Goal: Task Accomplishment & Management: Use online tool/utility

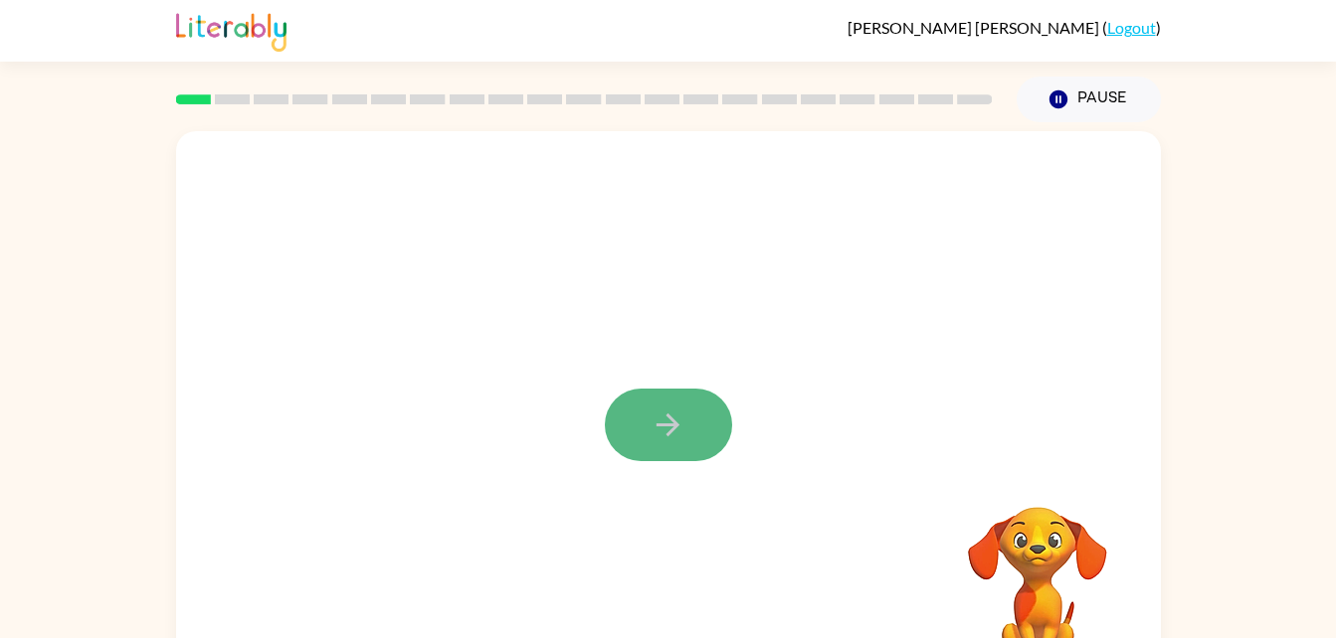
drag, startPoint x: 669, startPoint y: 439, endPoint x: 657, endPoint y: 429, distance: 15.5
click at [657, 429] on icon "button" at bounding box center [667, 425] width 35 height 35
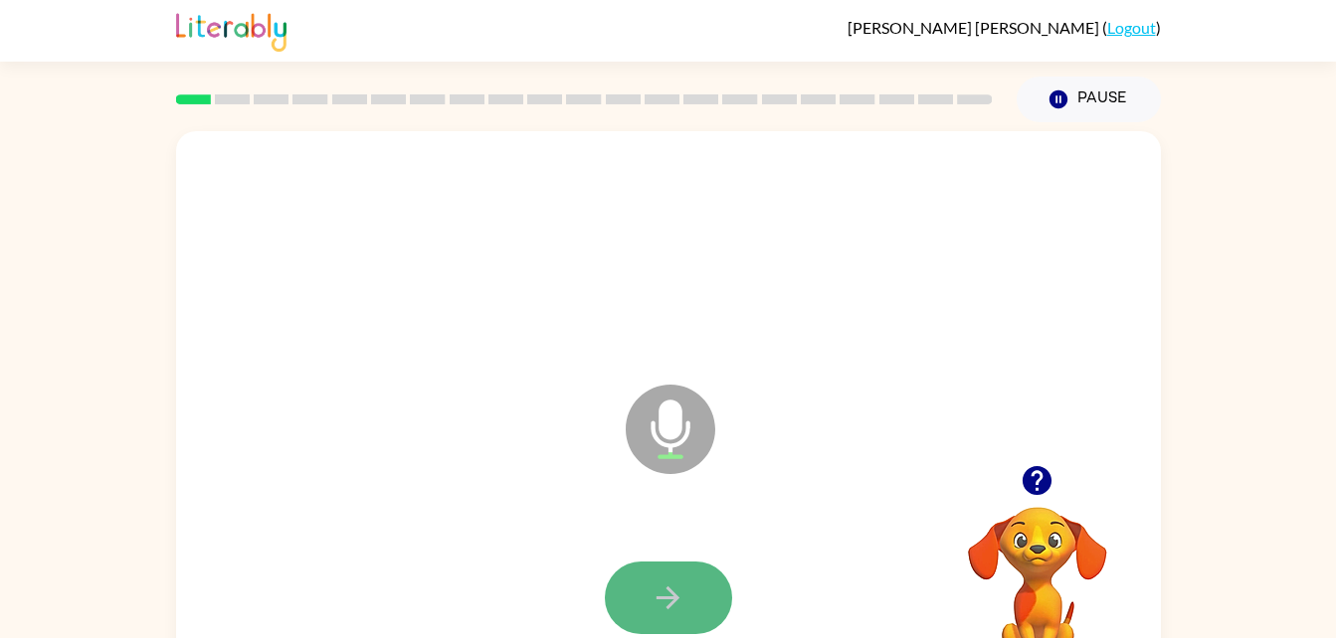
click at [668, 603] on icon "button" at bounding box center [667, 598] width 35 height 35
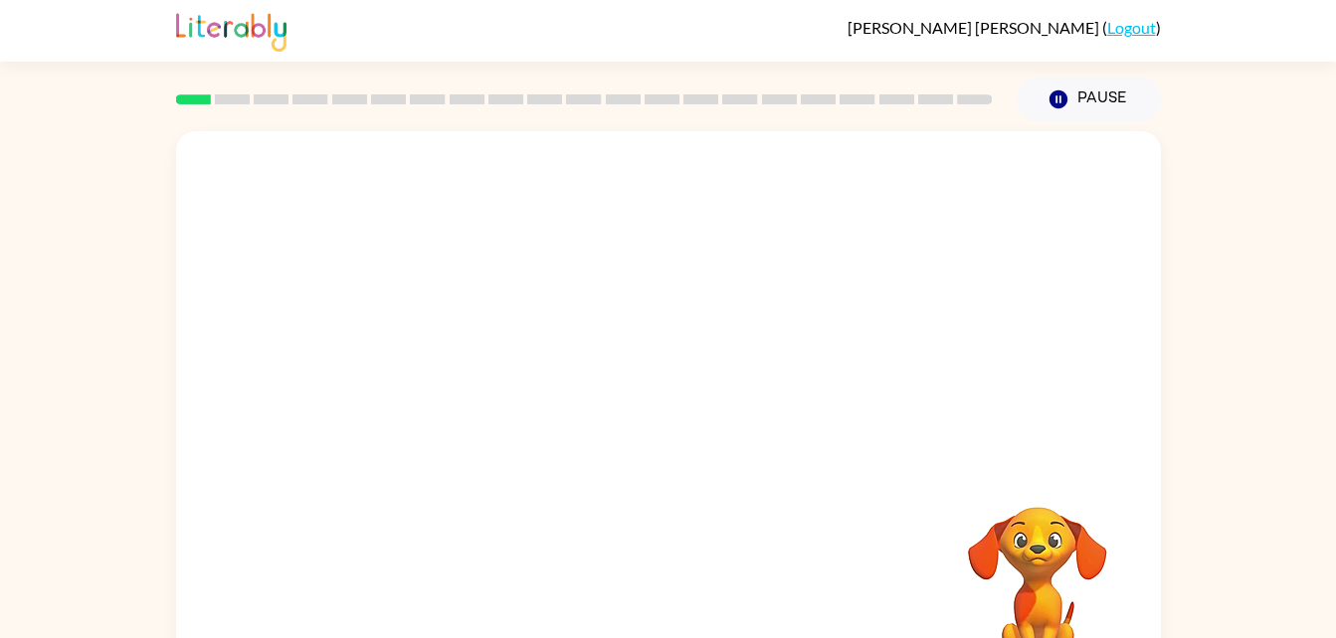
click at [668, 603] on div at bounding box center [668, 598] width 945 height 163
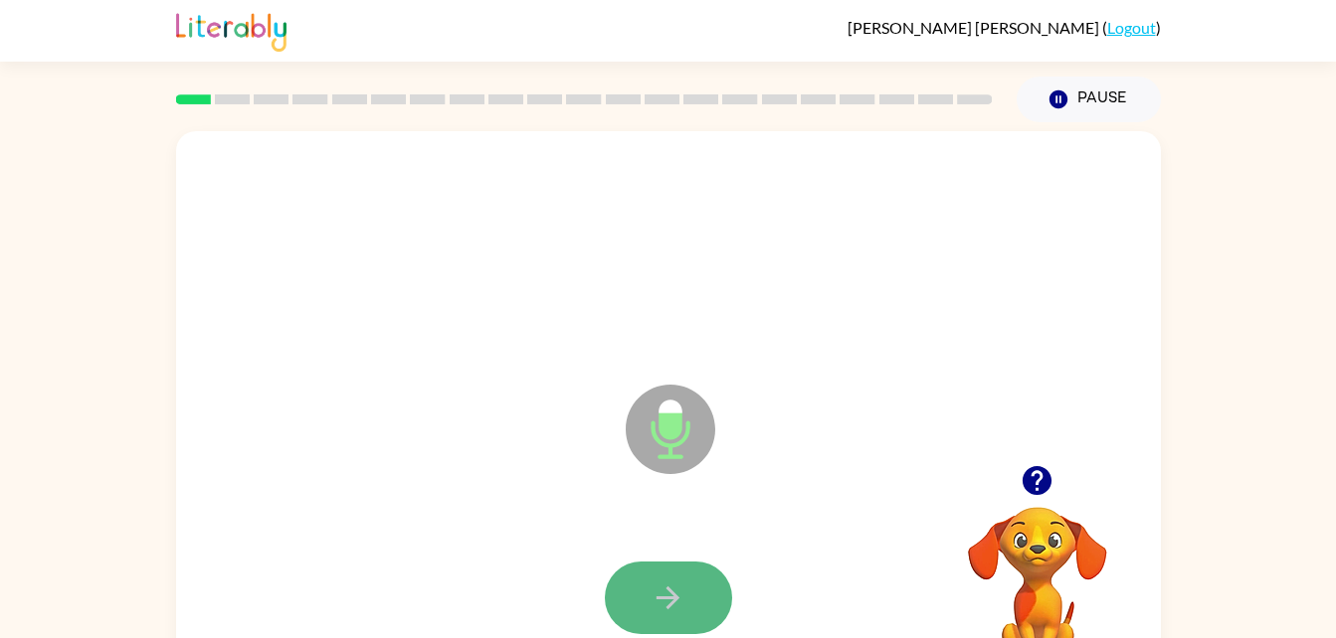
drag, startPoint x: 668, startPoint y: 603, endPoint x: 653, endPoint y: 606, distance: 15.2
click at [653, 606] on icon "button" at bounding box center [667, 598] width 35 height 35
drag, startPoint x: 653, startPoint y: 606, endPoint x: 633, endPoint y: 605, distance: 19.9
click at [633, 605] on button "button" at bounding box center [668, 598] width 127 height 73
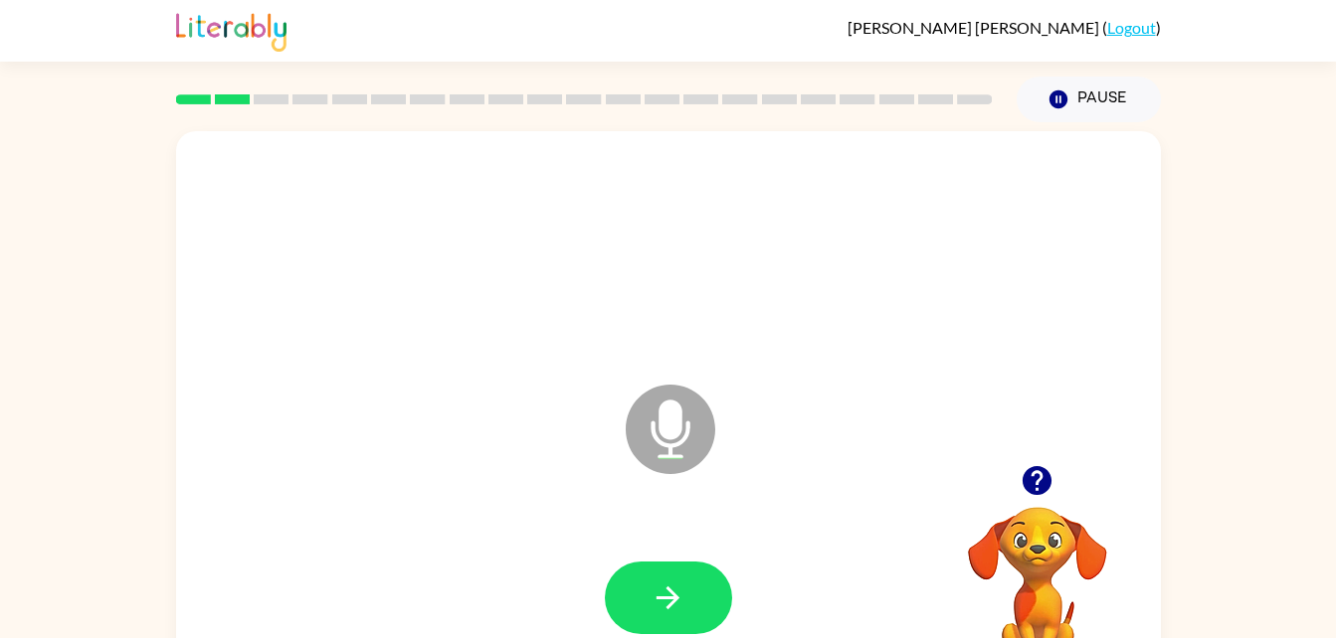
drag, startPoint x: 633, startPoint y: 605, endPoint x: 571, endPoint y: 552, distance: 81.9
click at [571, 552] on div at bounding box center [668, 598] width 945 height 163
click at [658, 610] on icon "button" at bounding box center [667, 598] width 35 height 35
drag, startPoint x: 658, startPoint y: 610, endPoint x: 636, endPoint y: 609, distance: 21.9
click at [636, 609] on button "button" at bounding box center [668, 598] width 127 height 73
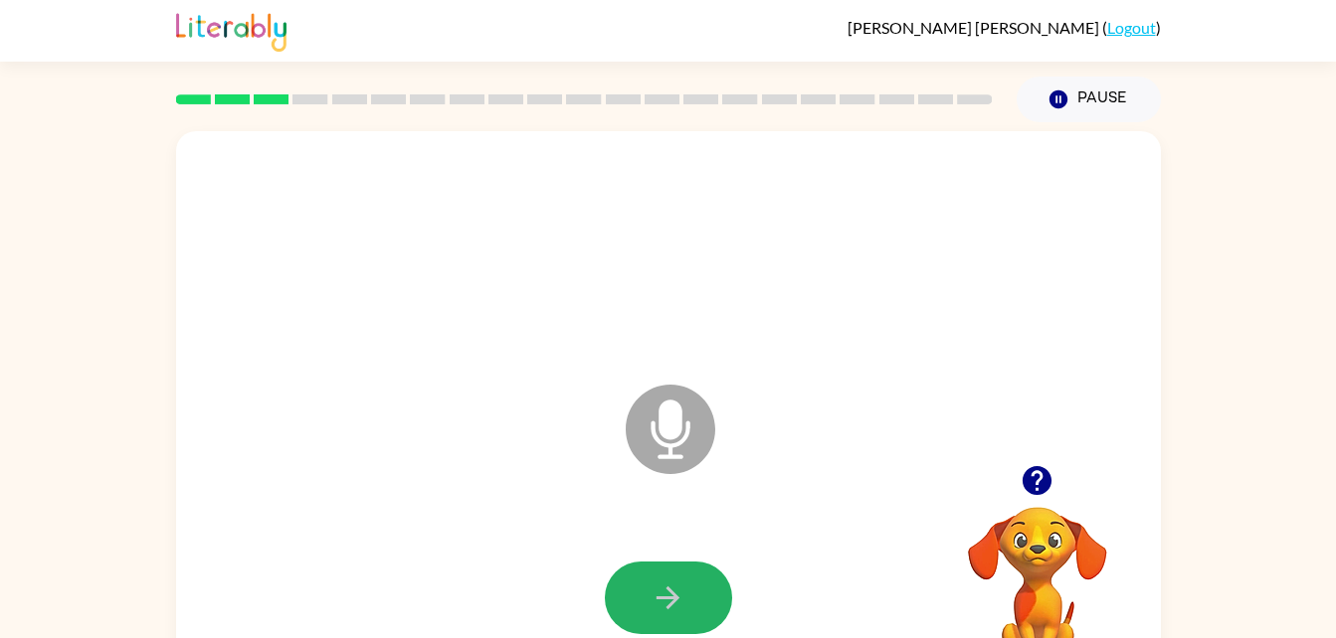
click at [636, 609] on button "button" at bounding box center [668, 598] width 127 height 73
click at [640, 607] on button "button" at bounding box center [668, 598] width 127 height 73
drag, startPoint x: 640, startPoint y: 607, endPoint x: 560, endPoint y: 628, distance: 83.2
click at [560, 628] on div at bounding box center [668, 598] width 945 height 163
click at [649, 580] on button "button" at bounding box center [668, 598] width 127 height 73
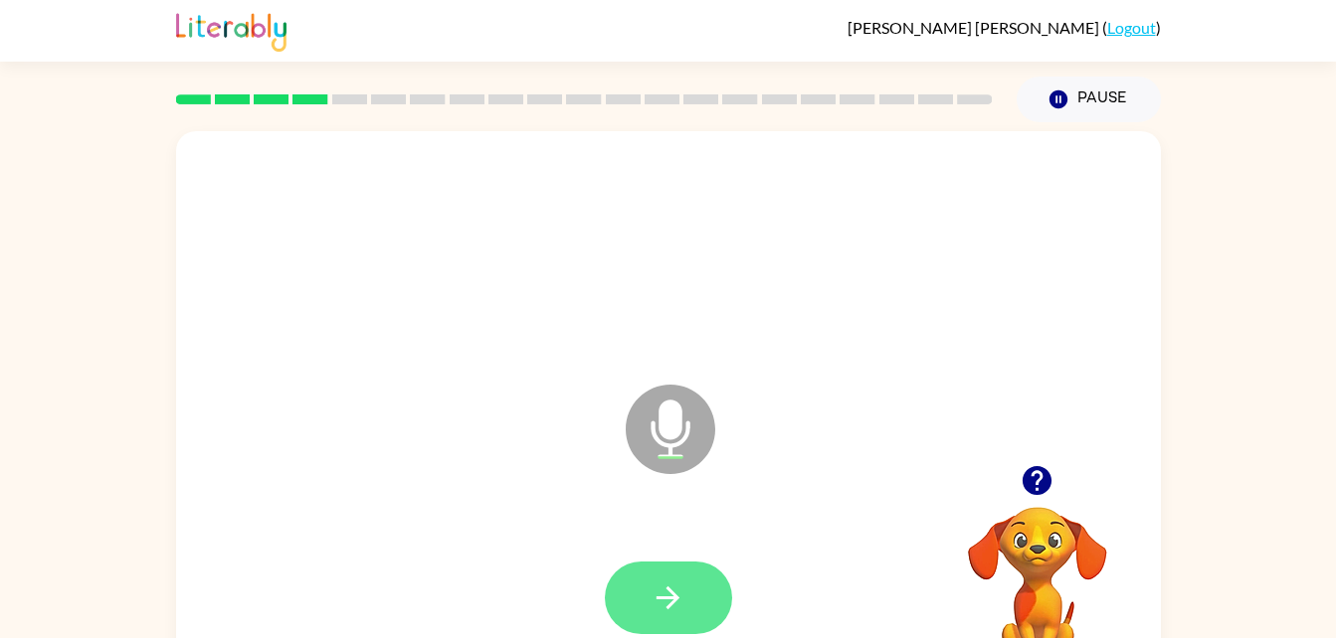
click at [649, 582] on button "button" at bounding box center [668, 598] width 127 height 73
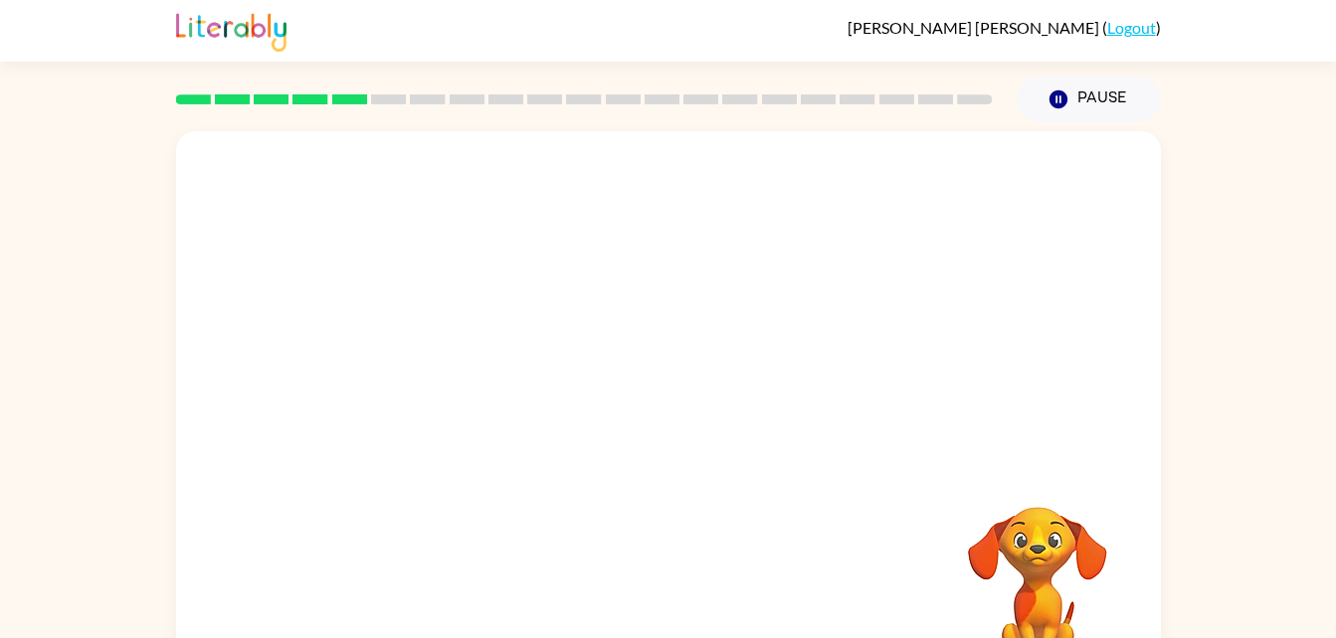
click at [649, 582] on div "Your browser must support playing .mp4 files to use Literably. Please try using…" at bounding box center [668, 415] width 985 height 568
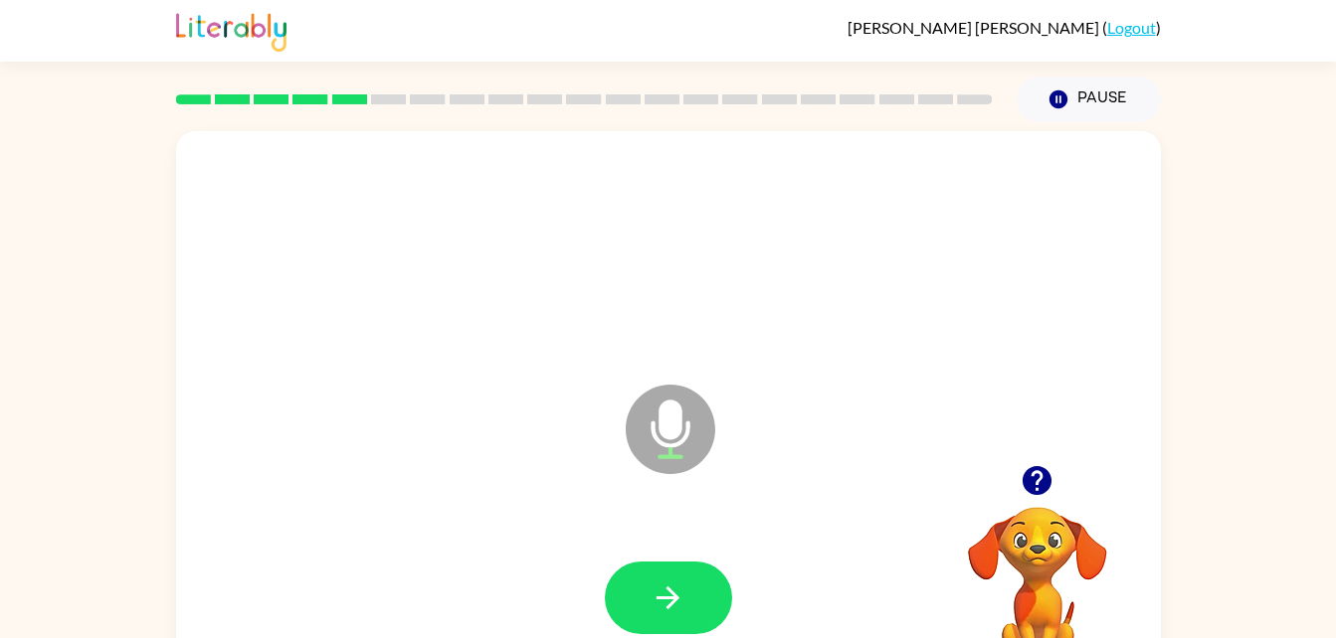
drag, startPoint x: 671, startPoint y: 622, endPoint x: 597, endPoint y: 569, distance: 91.3
click at [597, 569] on div at bounding box center [668, 598] width 945 height 163
click at [630, 569] on button "button" at bounding box center [668, 598] width 127 height 73
drag, startPoint x: 630, startPoint y: 569, endPoint x: 566, endPoint y: 512, distance: 86.0
click at [566, 512] on div "Microphone The Microphone is here when it is your turn to talk" at bounding box center [668, 415] width 985 height 568
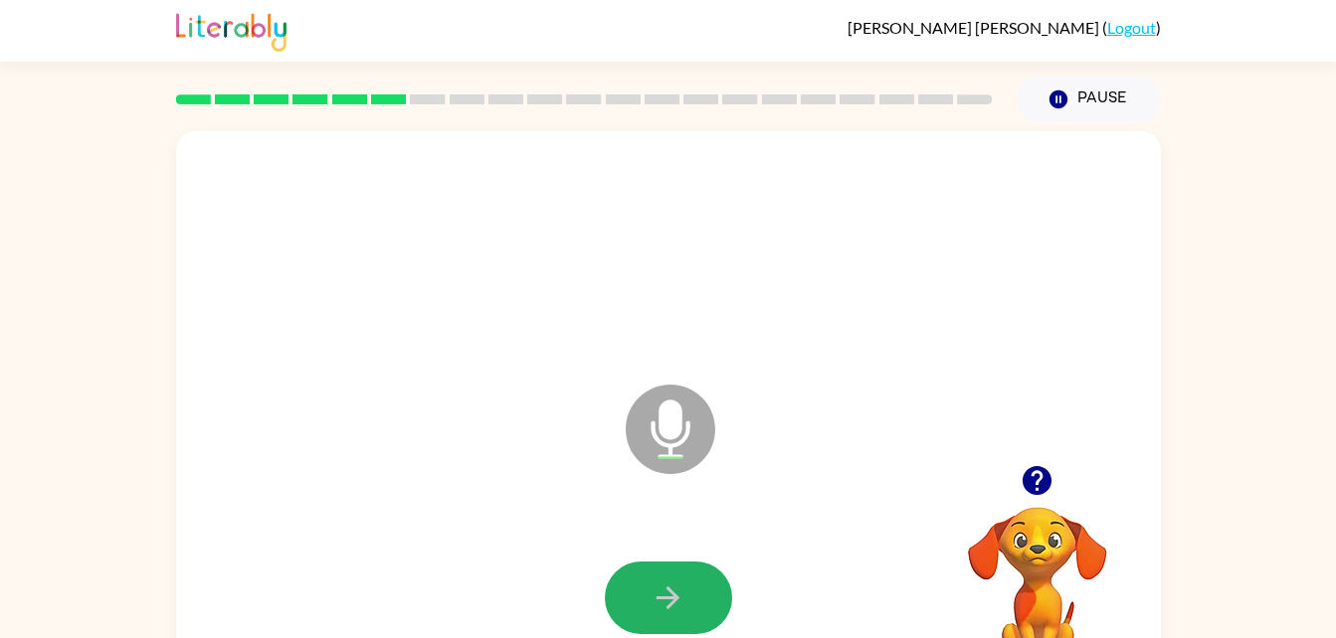
click at [708, 594] on button "button" at bounding box center [668, 598] width 127 height 73
click at [708, 594] on div at bounding box center [668, 598] width 127 height 73
click at [708, 594] on button "button" at bounding box center [668, 598] width 127 height 73
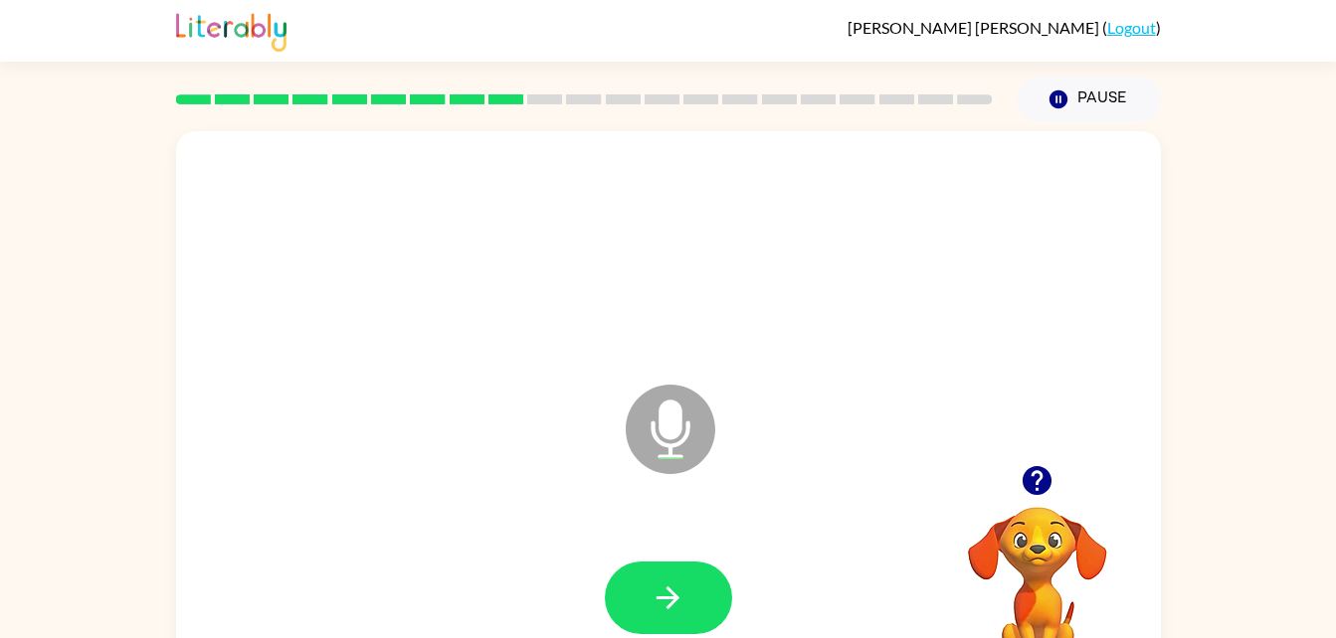
click at [708, 594] on button "button" at bounding box center [668, 598] width 127 height 73
click at [708, 594] on div at bounding box center [668, 598] width 127 height 73
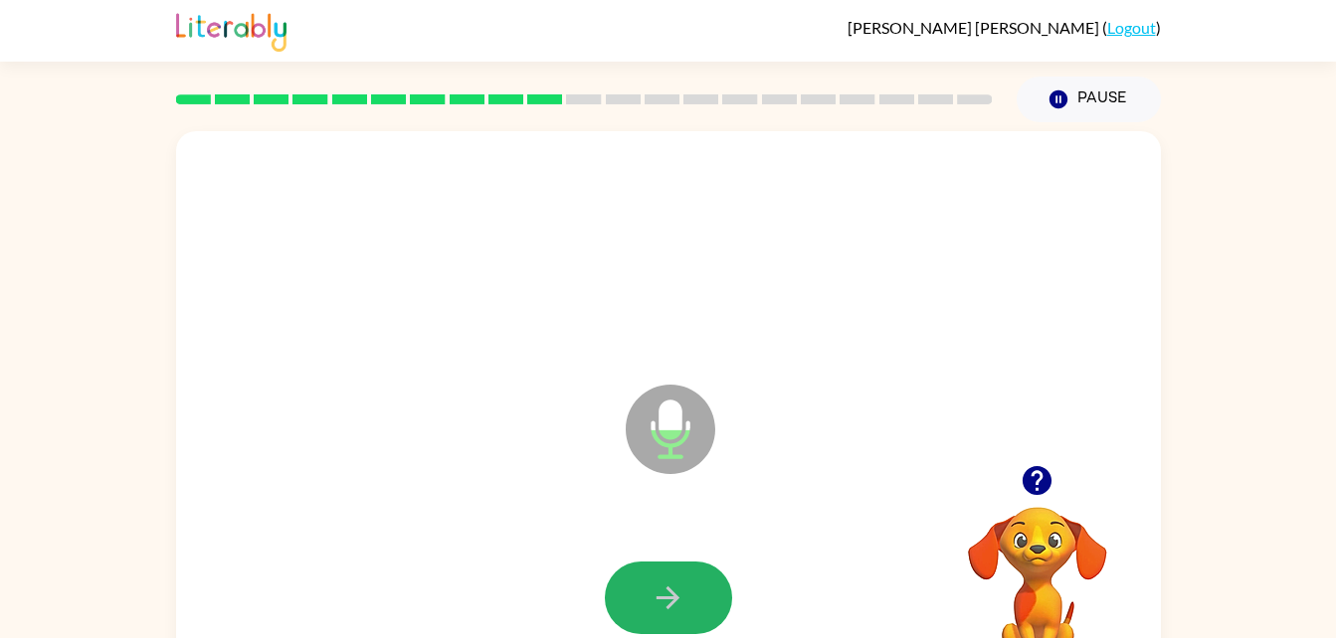
click at [708, 594] on button "button" at bounding box center [668, 598] width 127 height 73
click at [699, 594] on button "button" at bounding box center [668, 598] width 127 height 73
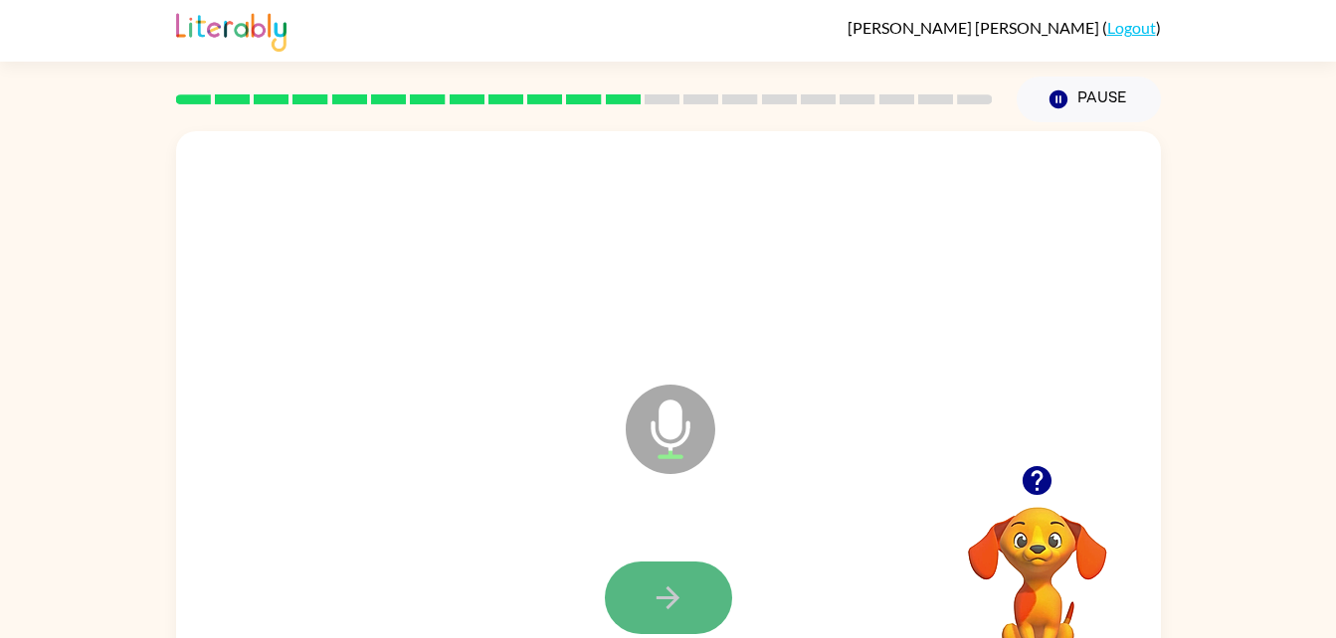
drag, startPoint x: 699, startPoint y: 594, endPoint x: 677, endPoint y: 596, distance: 22.0
click at [677, 596] on icon "button" at bounding box center [667, 598] width 35 height 35
click at [668, 578] on button "button" at bounding box center [668, 598] width 127 height 73
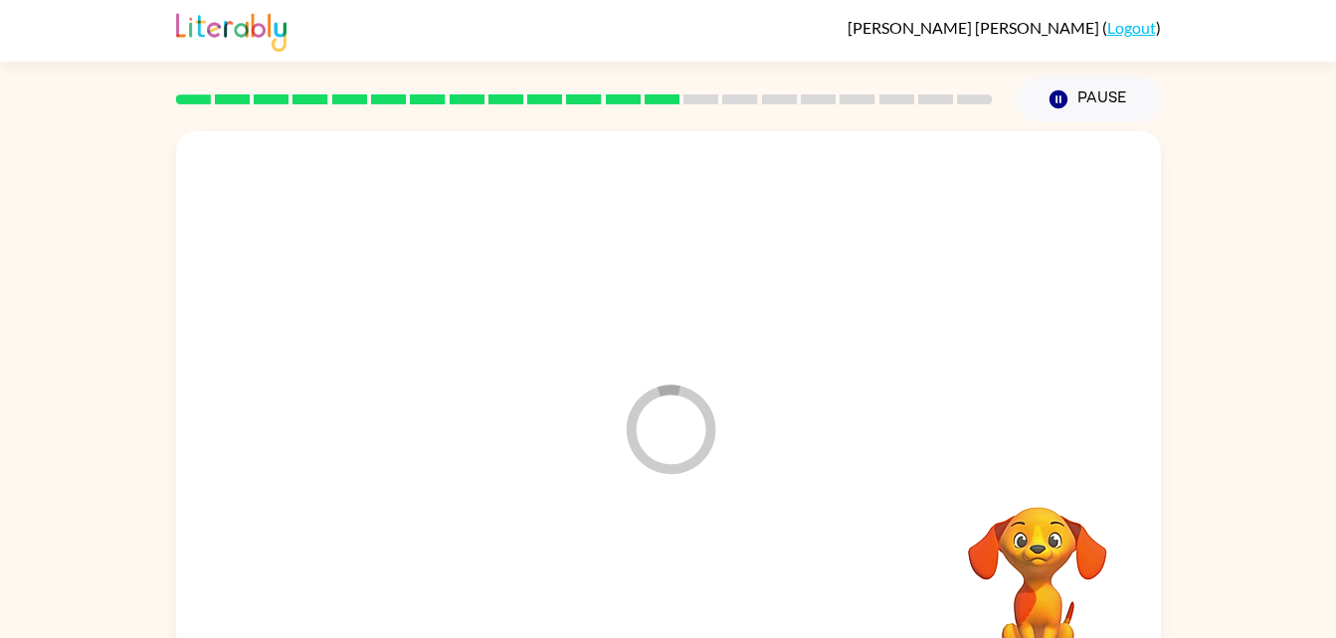
click at [668, 578] on div at bounding box center [668, 598] width 945 height 163
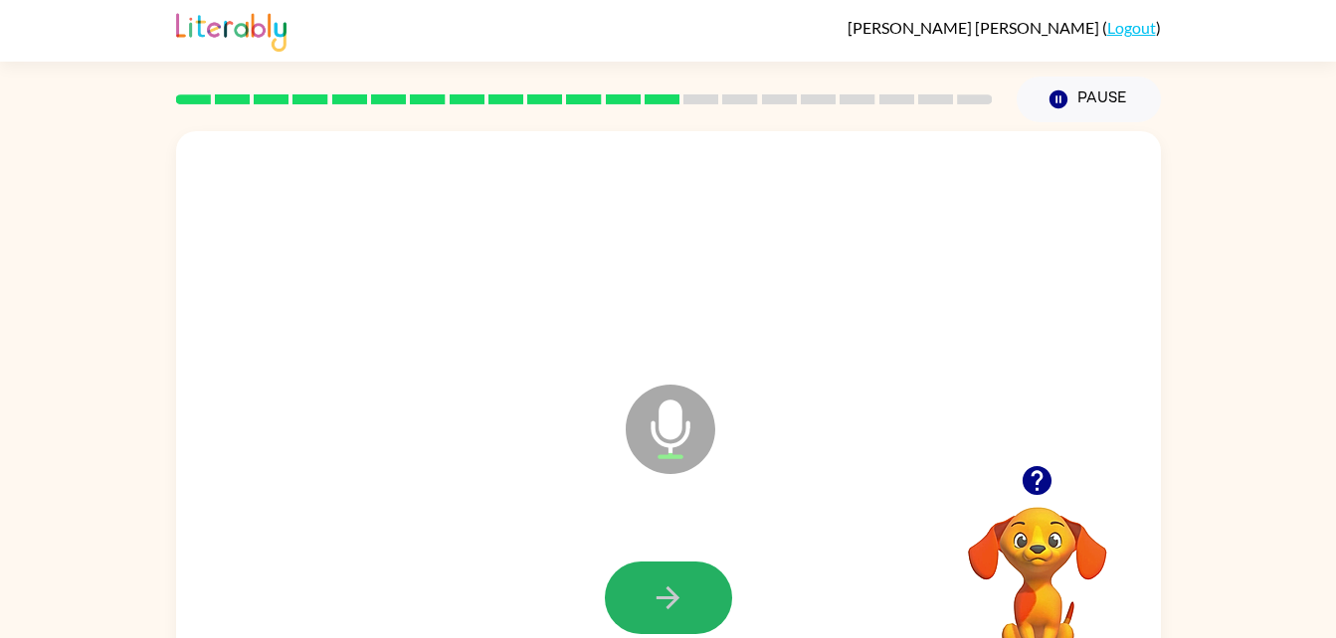
click at [668, 578] on button "button" at bounding box center [668, 598] width 127 height 73
drag, startPoint x: 665, startPoint y: 581, endPoint x: 652, endPoint y: 601, distance: 23.7
click at [652, 601] on icon "button" at bounding box center [667, 598] width 35 height 35
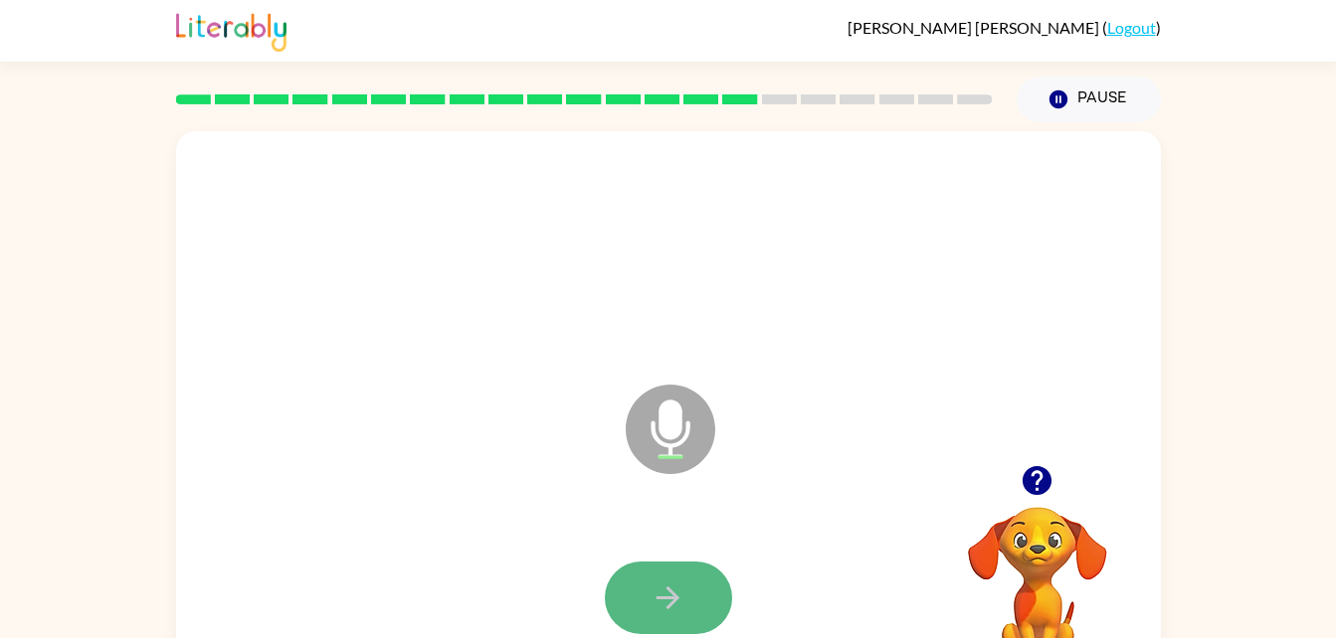
drag, startPoint x: 652, startPoint y: 601, endPoint x: 621, endPoint y: 601, distance: 31.8
click at [621, 601] on button "button" at bounding box center [668, 598] width 127 height 73
click at [623, 601] on button "button" at bounding box center [668, 598] width 127 height 73
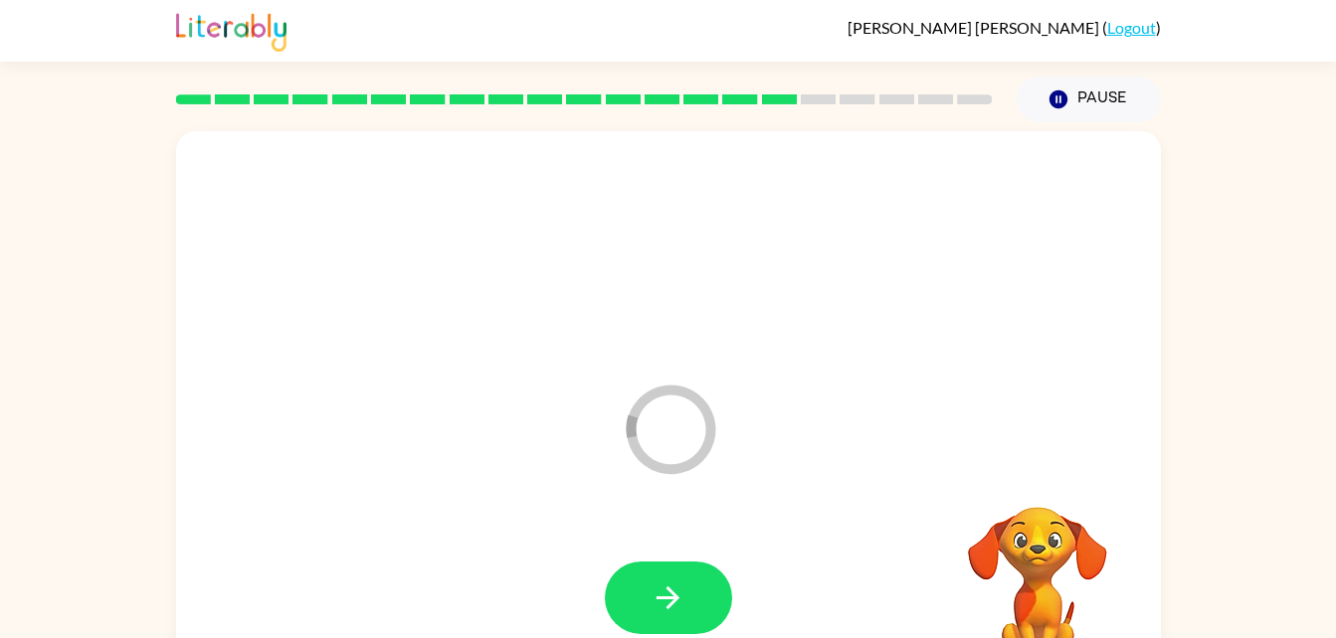
click at [631, 614] on button "button" at bounding box center [668, 598] width 127 height 73
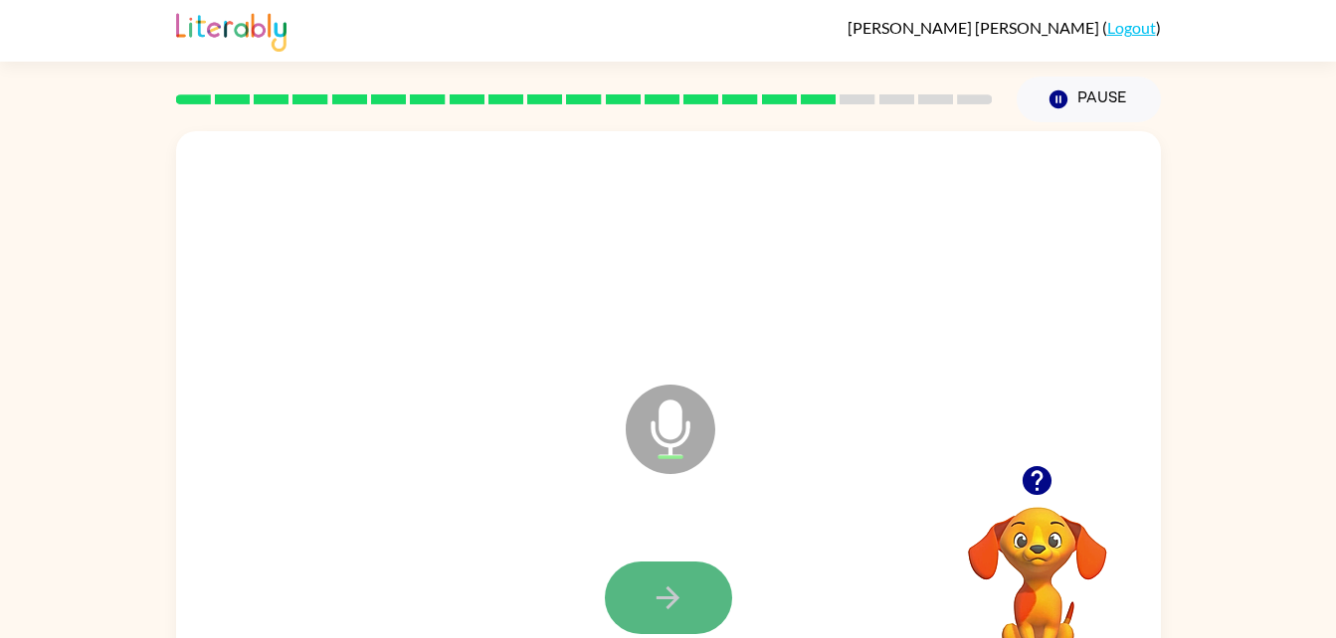
drag, startPoint x: 631, startPoint y: 614, endPoint x: 609, endPoint y: 597, distance: 28.4
click at [609, 597] on button "button" at bounding box center [668, 598] width 127 height 73
click at [609, 603] on button "button" at bounding box center [668, 598] width 127 height 73
drag, startPoint x: 609, startPoint y: 603, endPoint x: 646, endPoint y: 608, distance: 38.1
click at [646, 608] on button "button" at bounding box center [668, 598] width 127 height 73
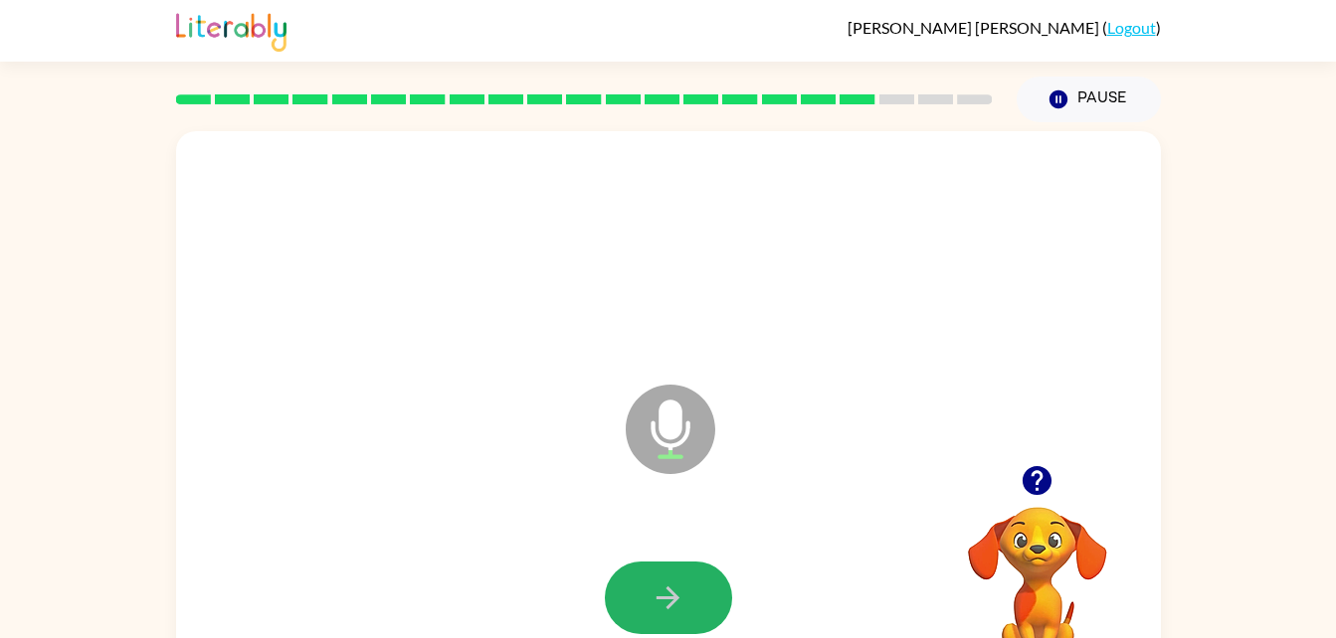
click at [646, 608] on button "button" at bounding box center [668, 598] width 127 height 73
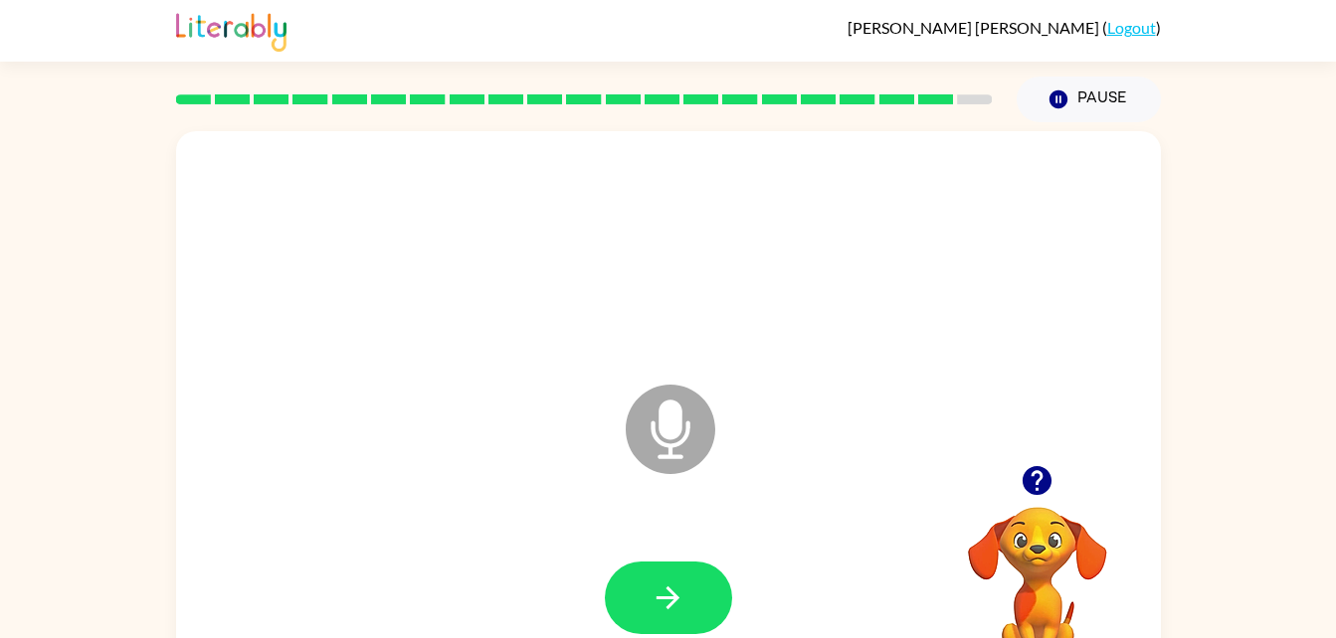
click at [646, 608] on button "button" at bounding box center [668, 598] width 127 height 73
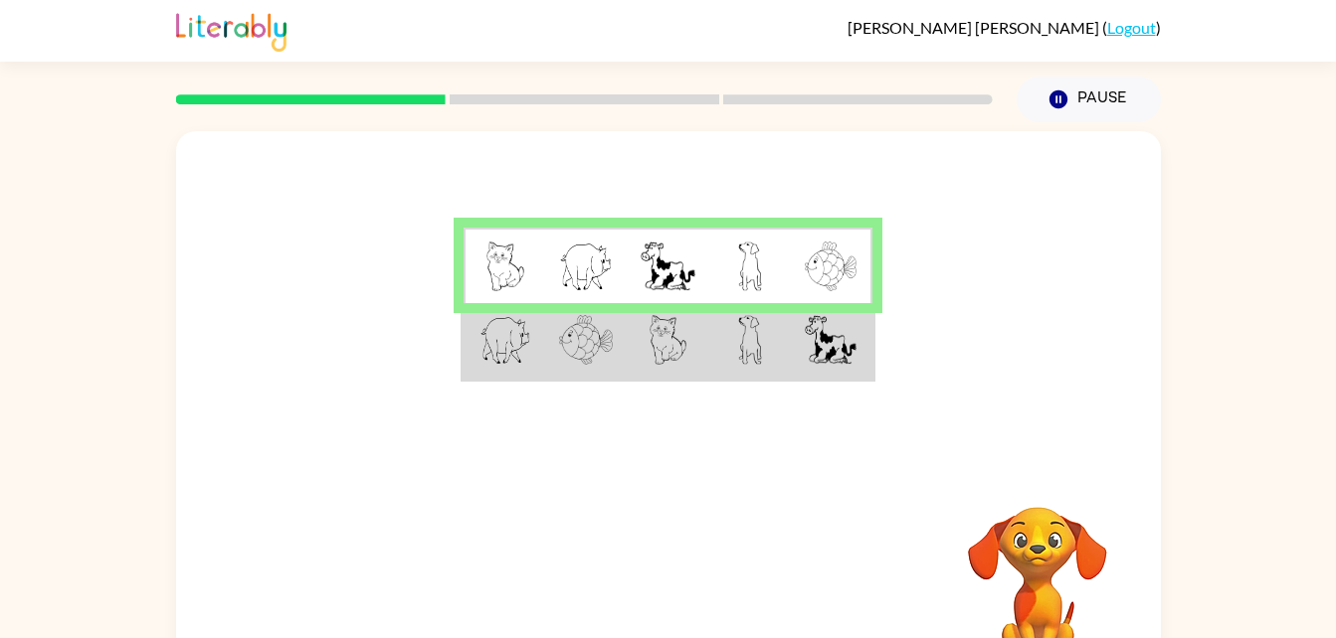
click at [612, 338] on img at bounding box center [586, 340] width 54 height 50
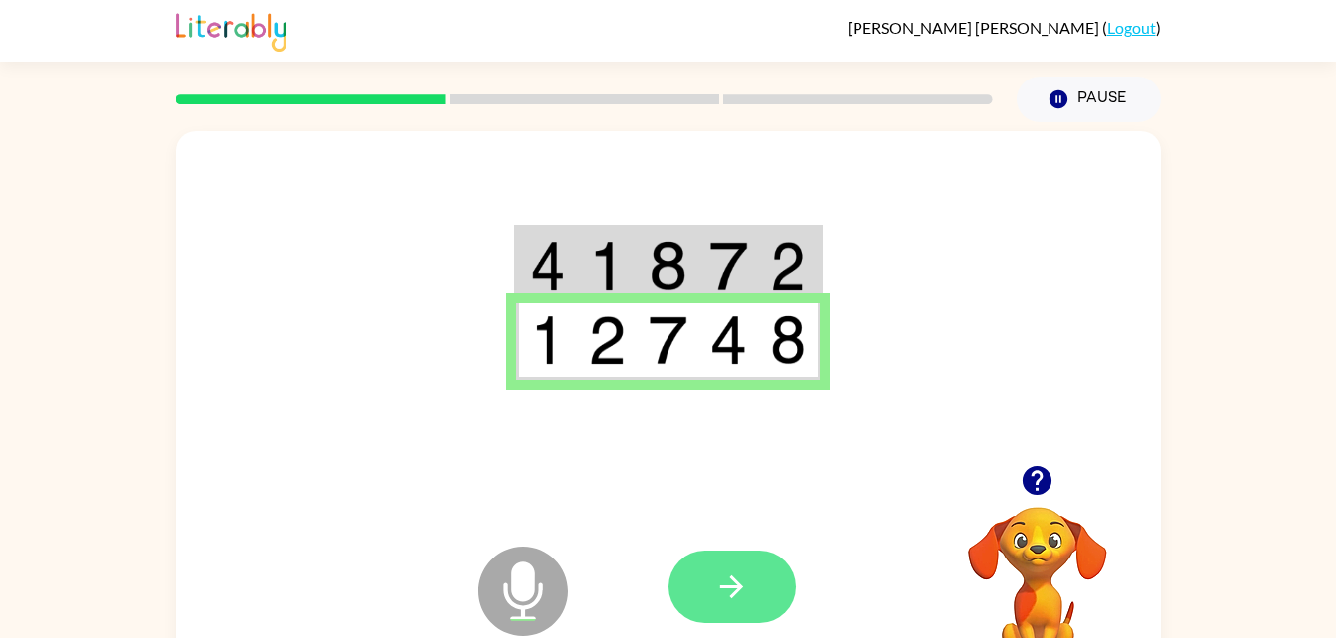
click at [707, 567] on button "button" at bounding box center [731, 587] width 127 height 73
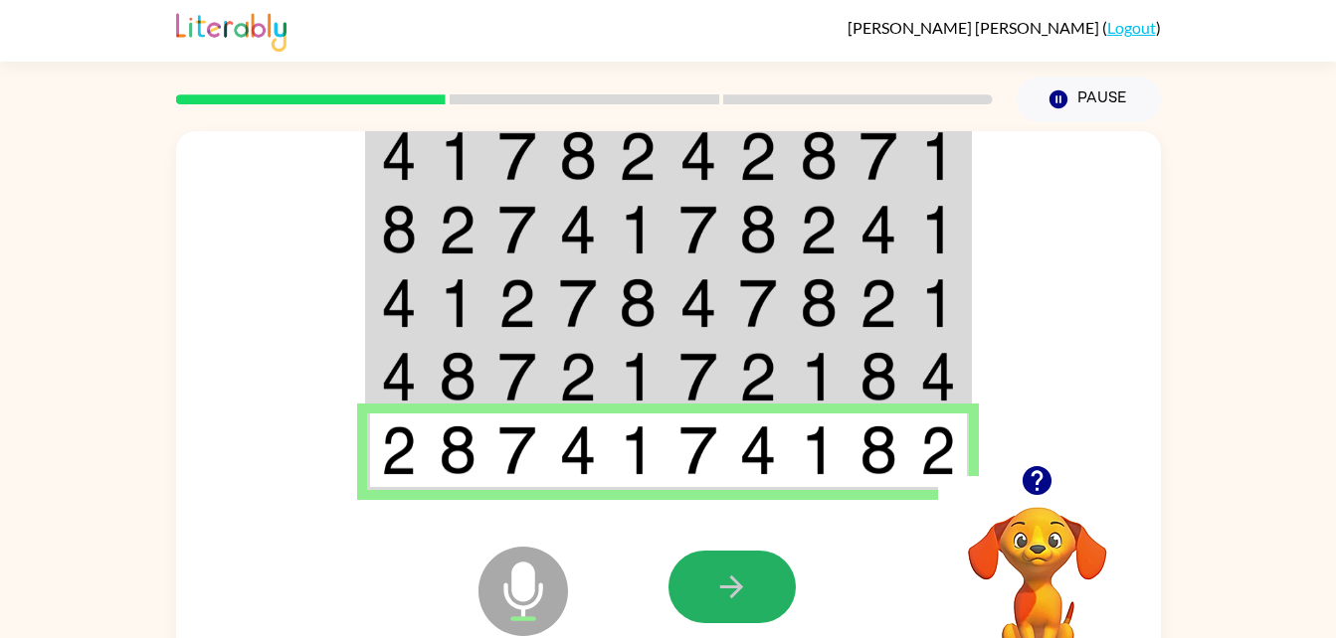
click at [707, 567] on button "button" at bounding box center [731, 587] width 127 height 73
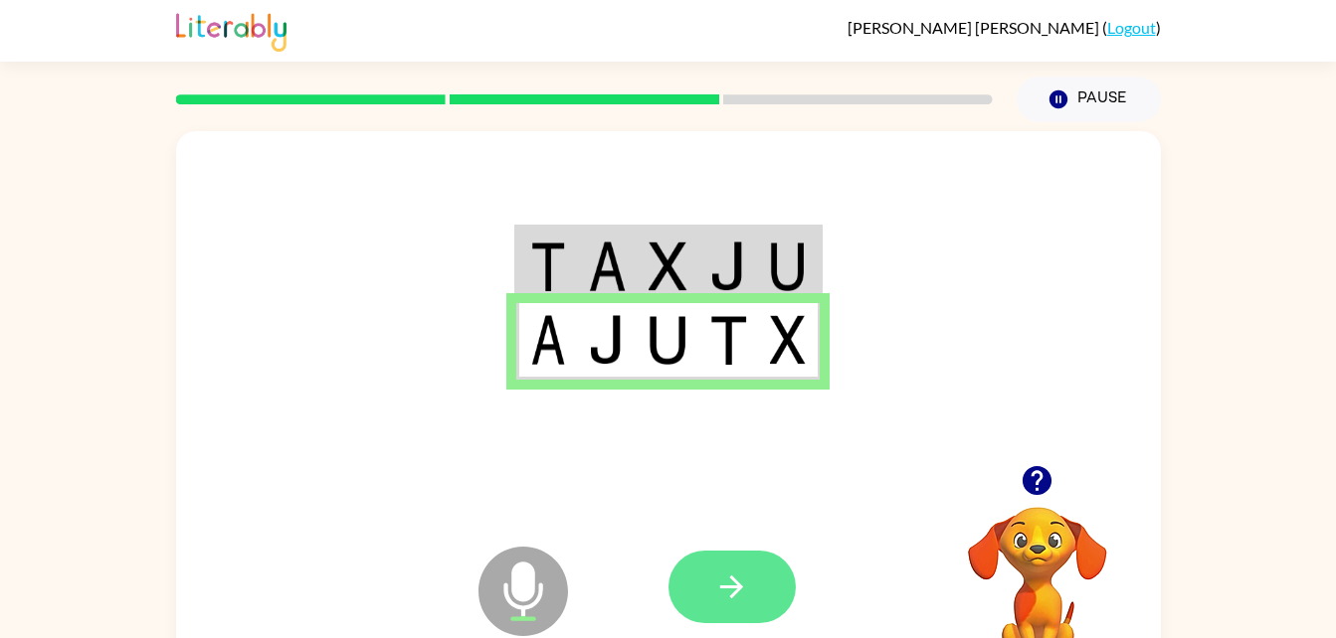
click at [720, 583] on icon "button" at bounding box center [731, 587] width 35 height 35
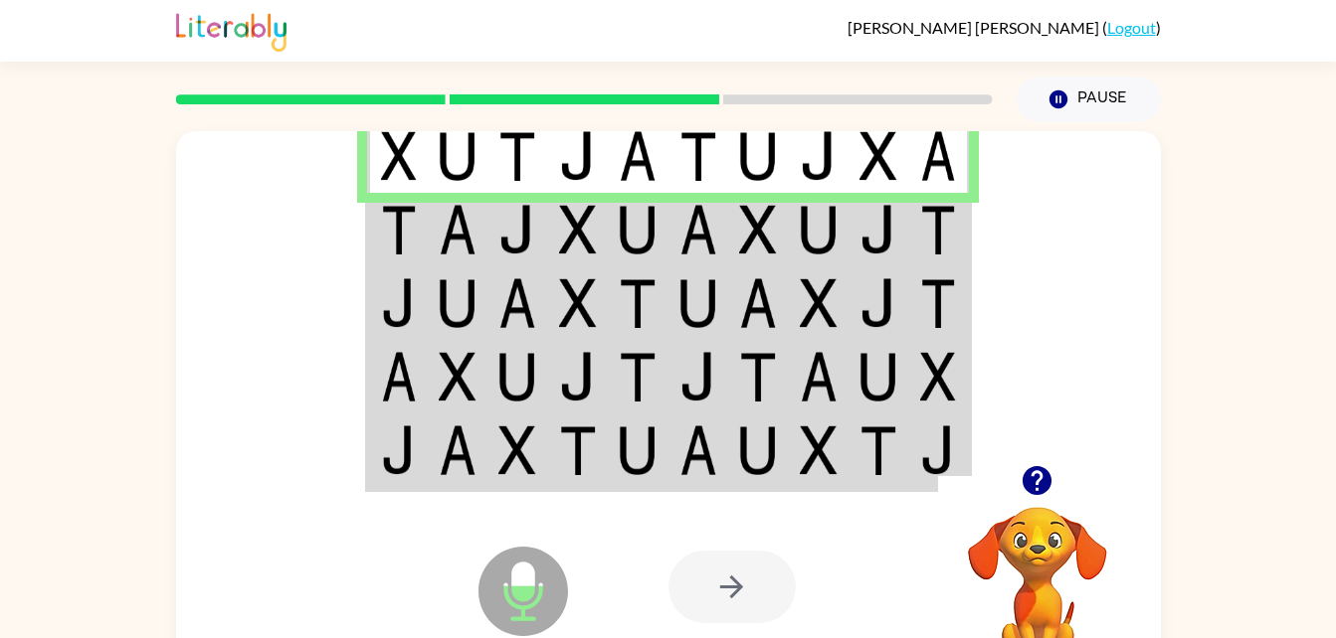
click at [720, 583] on div at bounding box center [731, 587] width 127 height 73
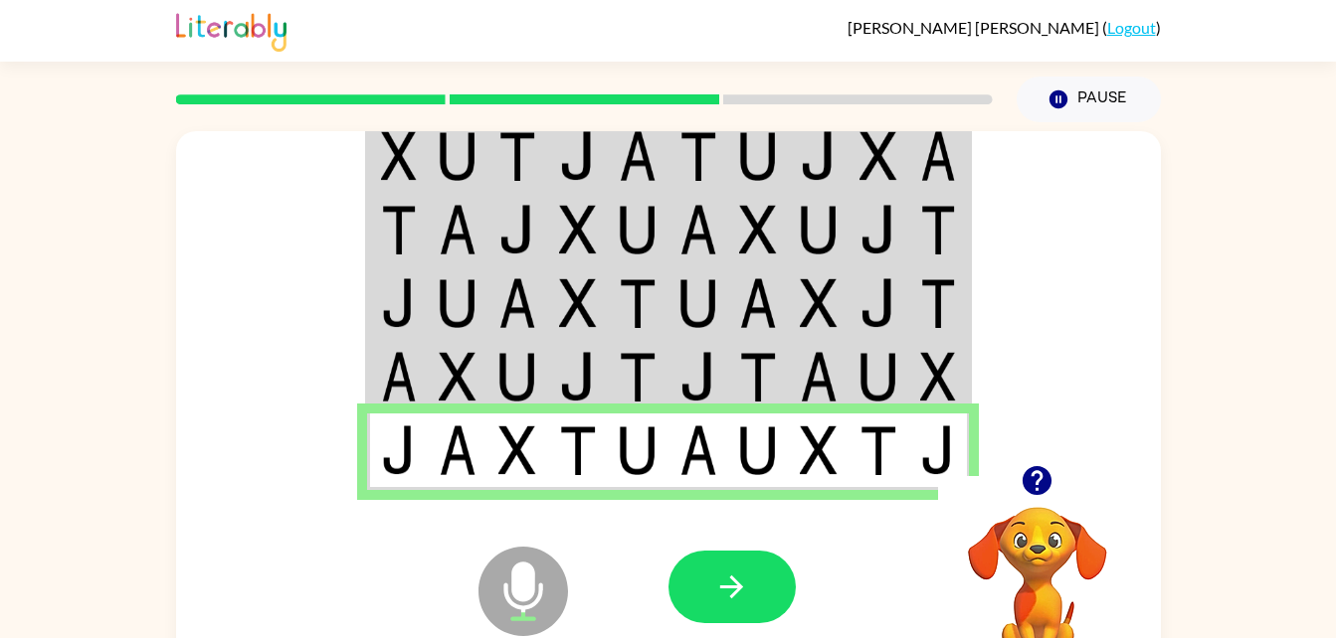
click at [720, 583] on icon "button" at bounding box center [731, 587] width 35 height 35
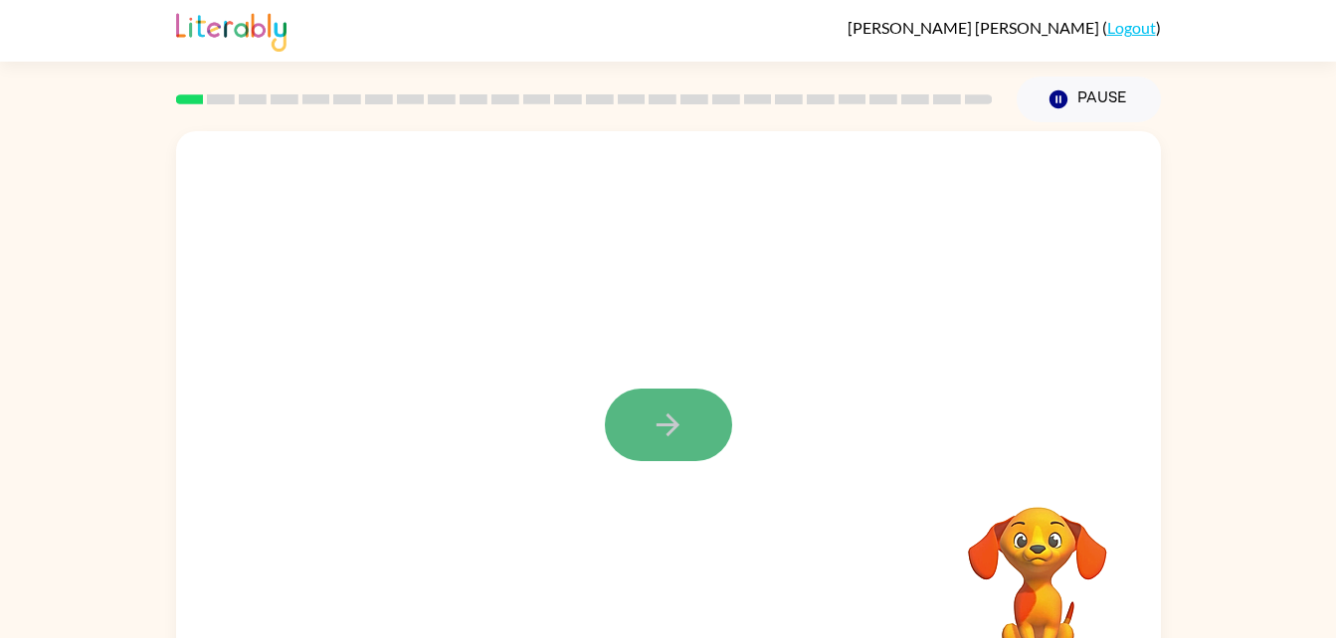
click at [662, 437] on icon "button" at bounding box center [667, 425] width 35 height 35
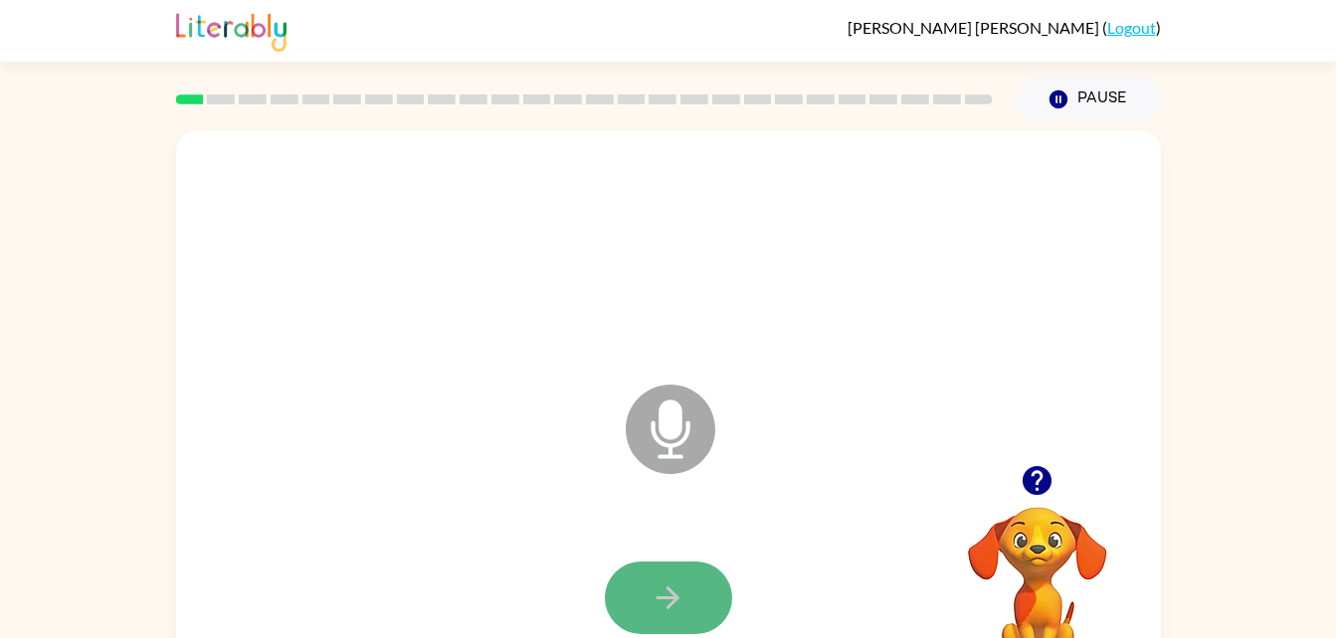
click at [669, 596] on icon "button" at bounding box center [667, 598] width 35 height 35
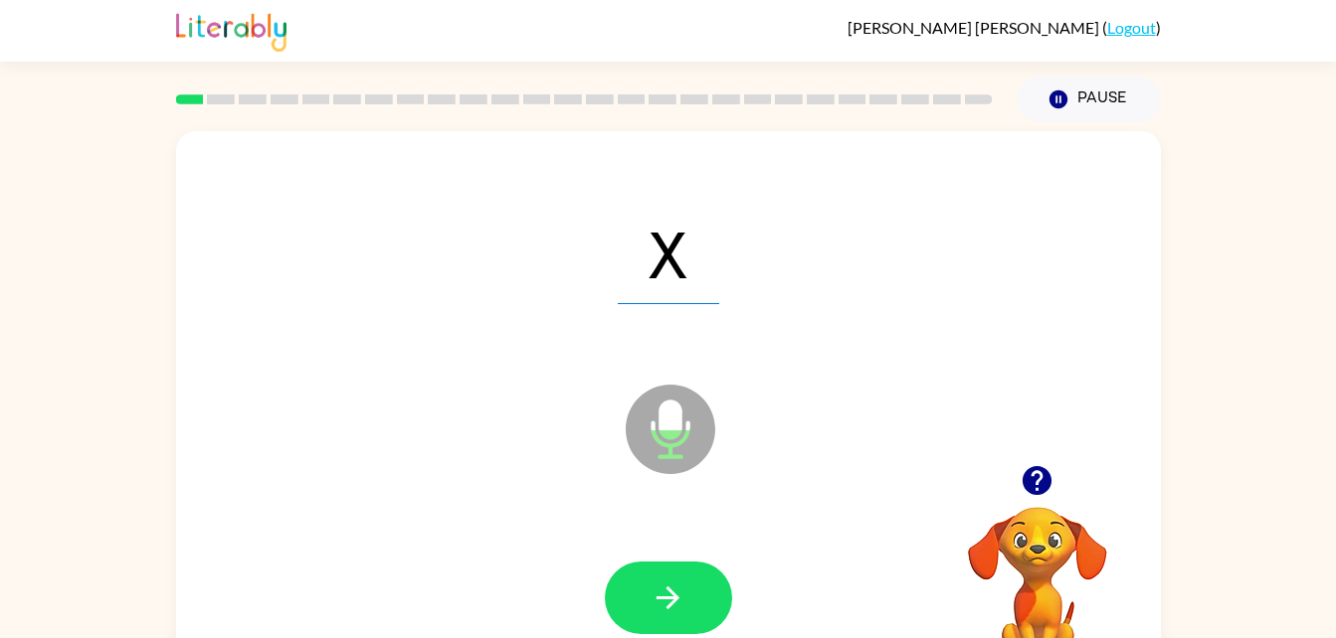
click at [669, 596] on icon "button" at bounding box center [667, 598] width 35 height 35
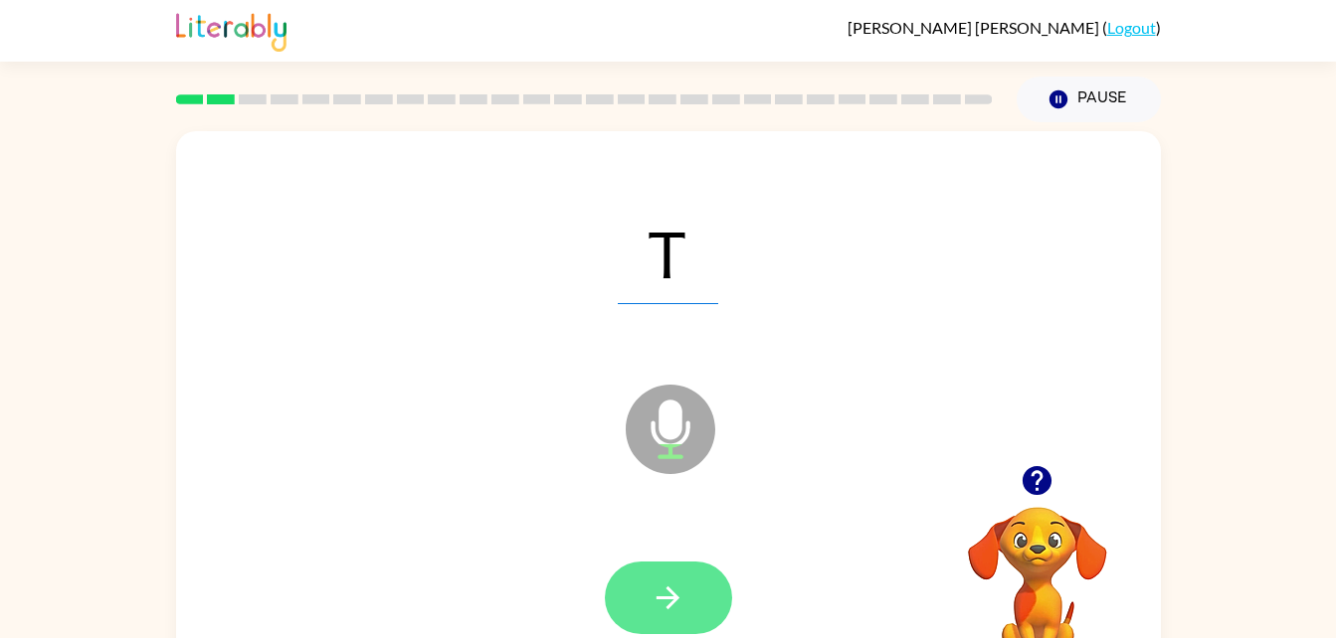
click at [669, 596] on icon "button" at bounding box center [667, 598] width 35 height 35
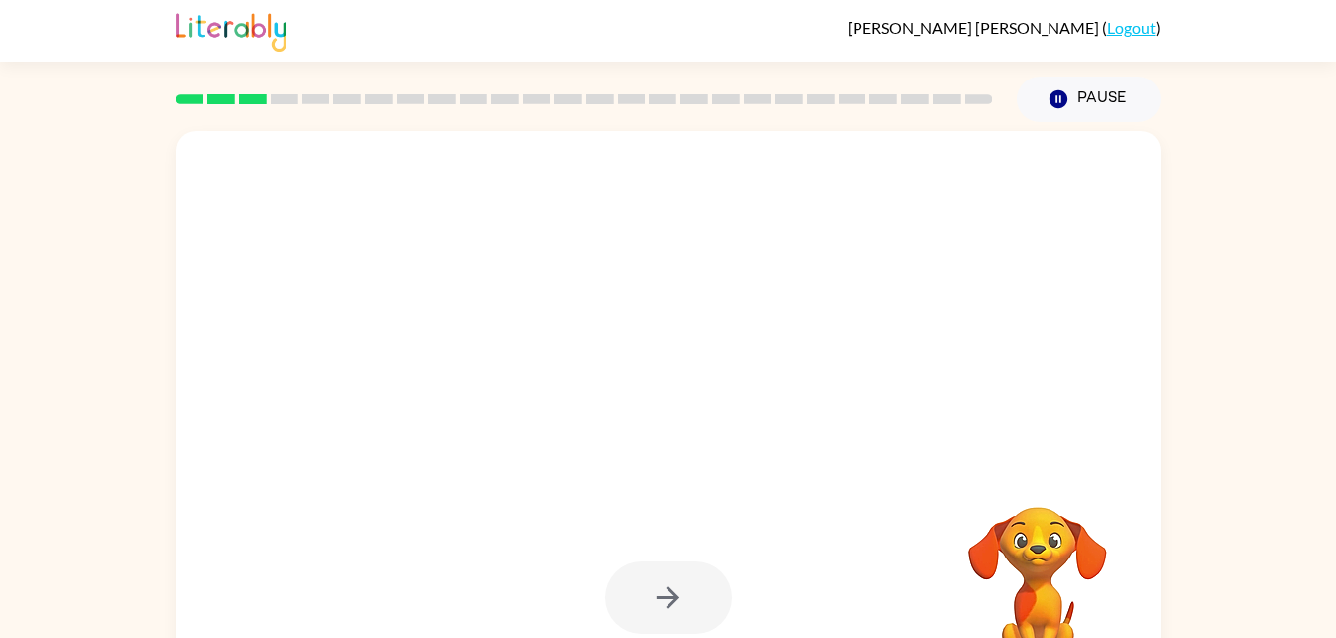
click at [669, 596] on div at bounding box center [668, 598] width 127 height 73
click at [707, 358] on div at bounding box center [620, 380] width 849 height 72
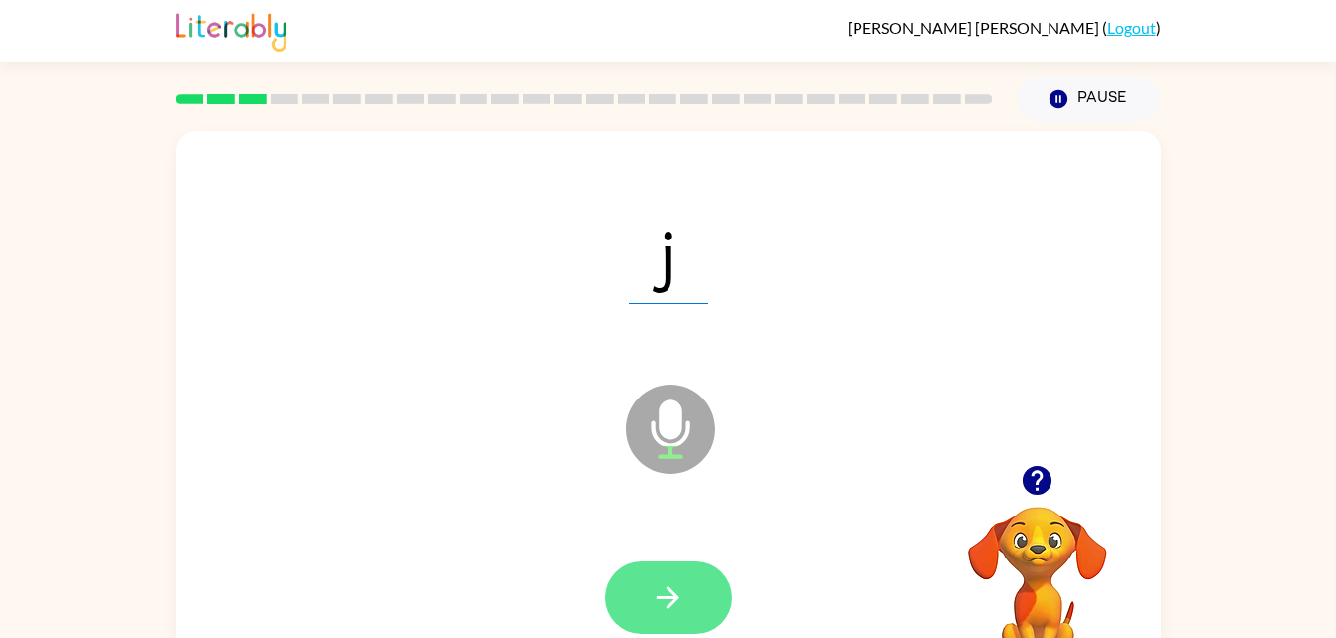
click at [668, 600] on icon "button" at bounding box center [667, 598] width 35 height 35
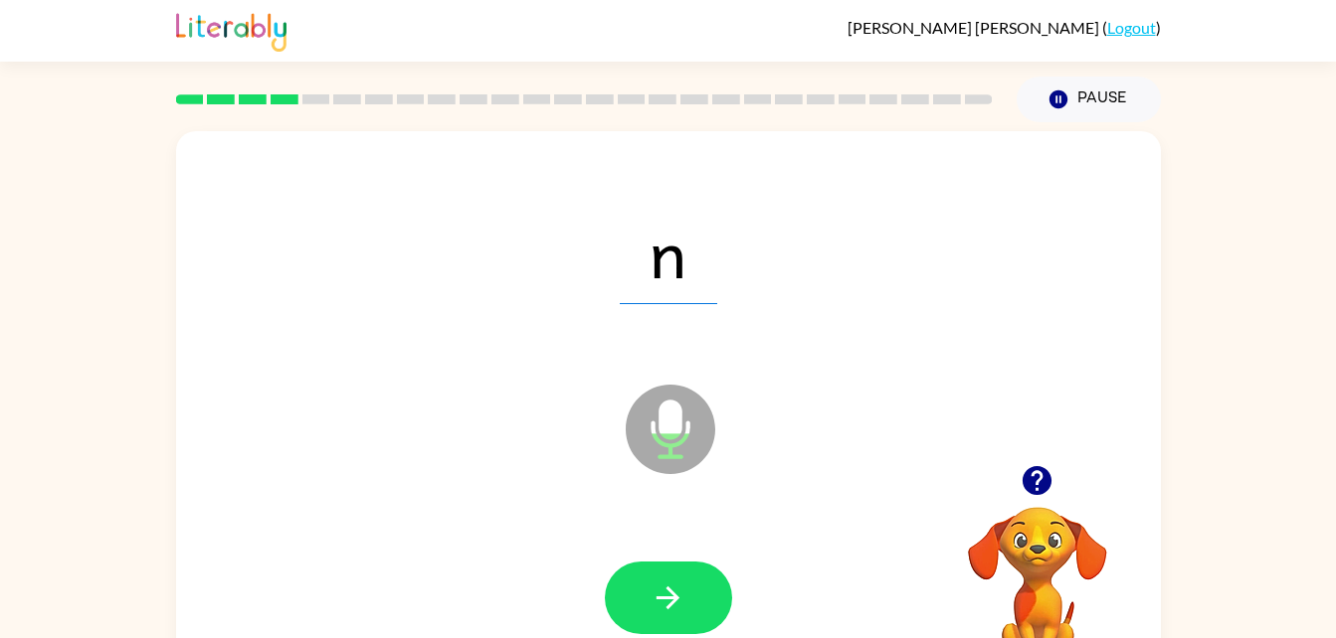
click at [668, 600] on icon "button" at bounding box center [667, 598] width 35 height 35
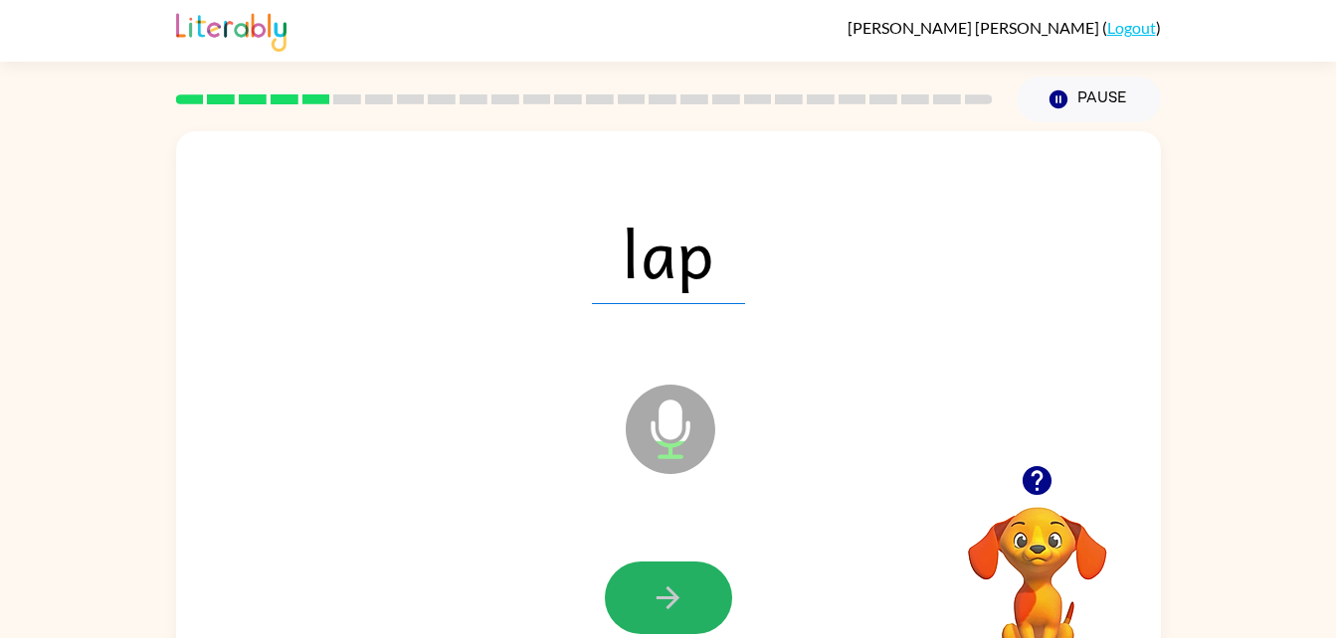
click at [674, 598] on icon "button" at bounding box center [667, 598] width 35 height 35
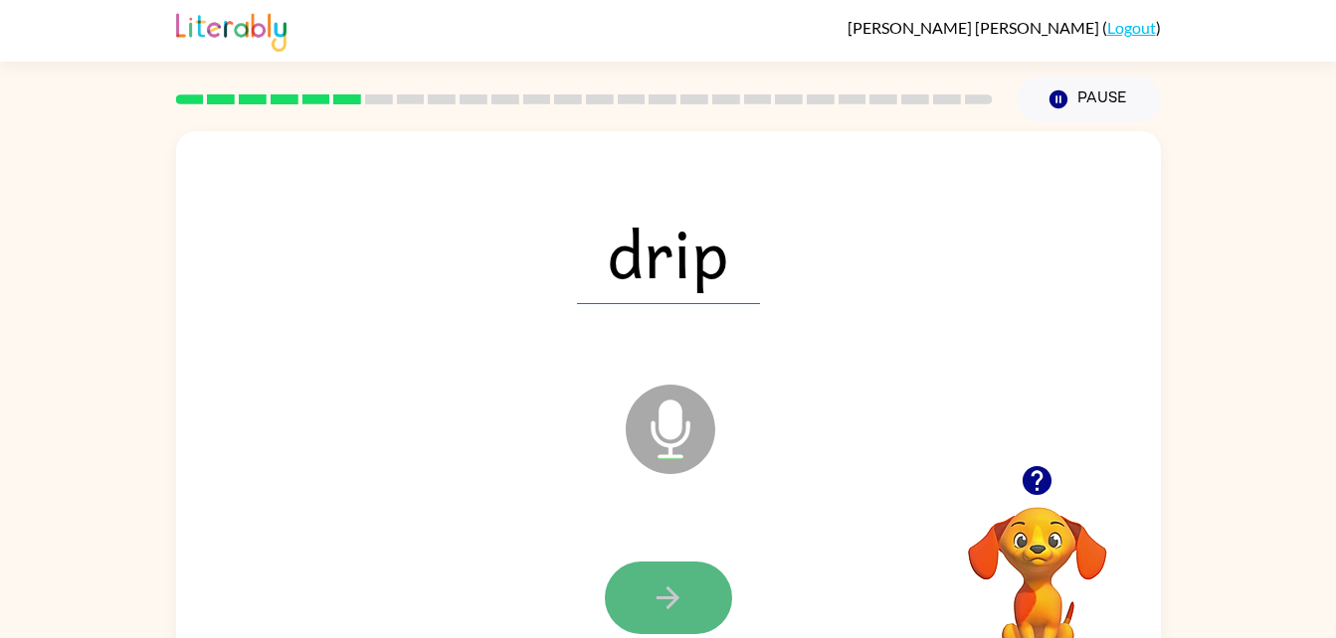
click at [667, 627] on button "button" at bounding box center [668, 598] width 127 height 73
click at [661, 583] on div at bounding box center [668, 598] width 127 height 73
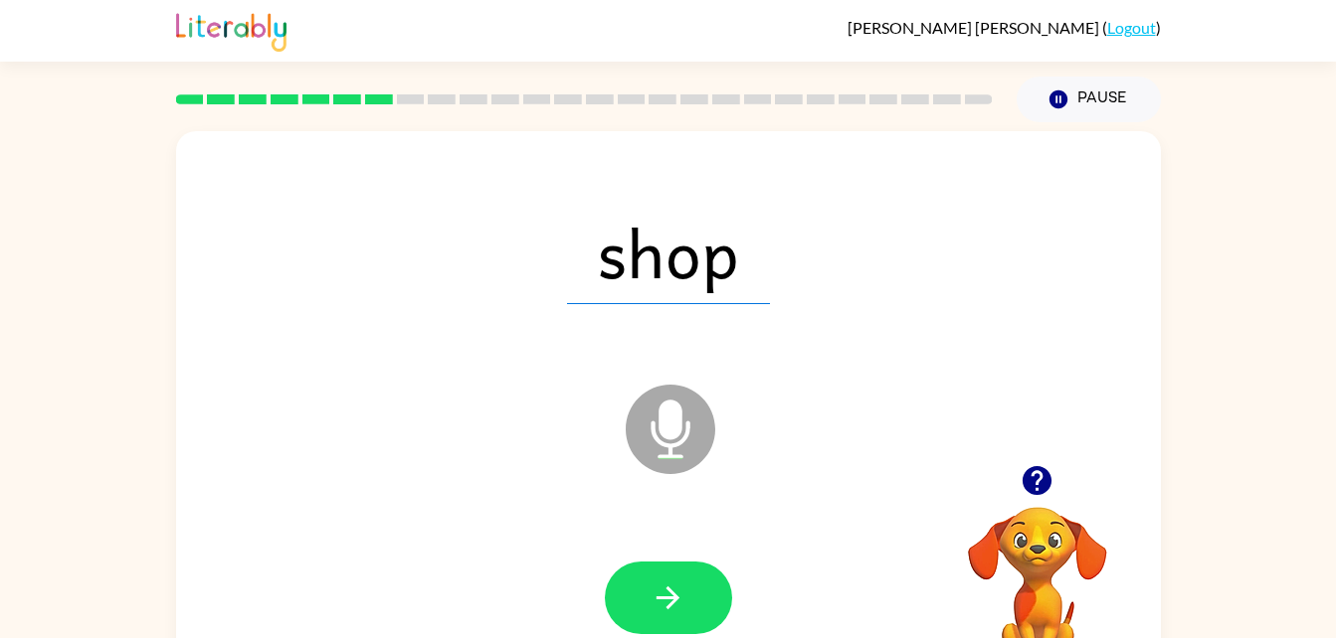
drag, startPoint x: 661, startPoint y: 583, endPoint x: 757, endPoint y: 468, distance: 149.0
click at [662, 585] on icon "button" at bounding box center [667, 598] width 35 height 35
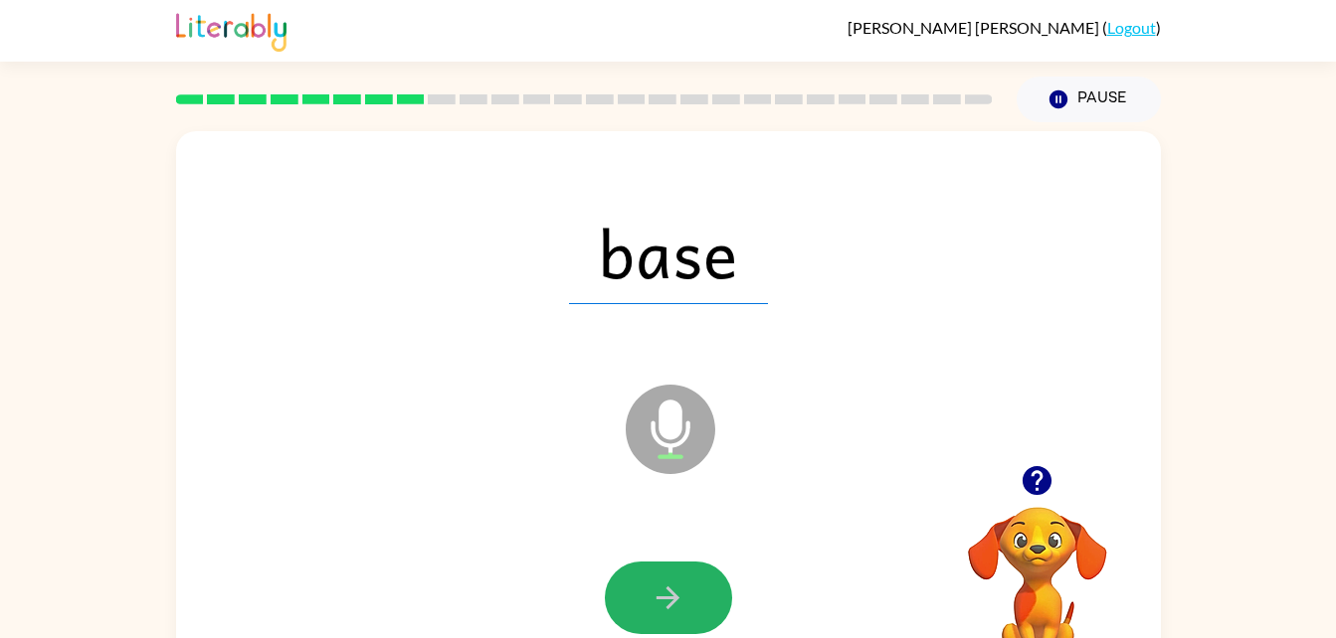
click at [662, 585] on icon "button" at bounding box center [667, 598] width 35 height 35
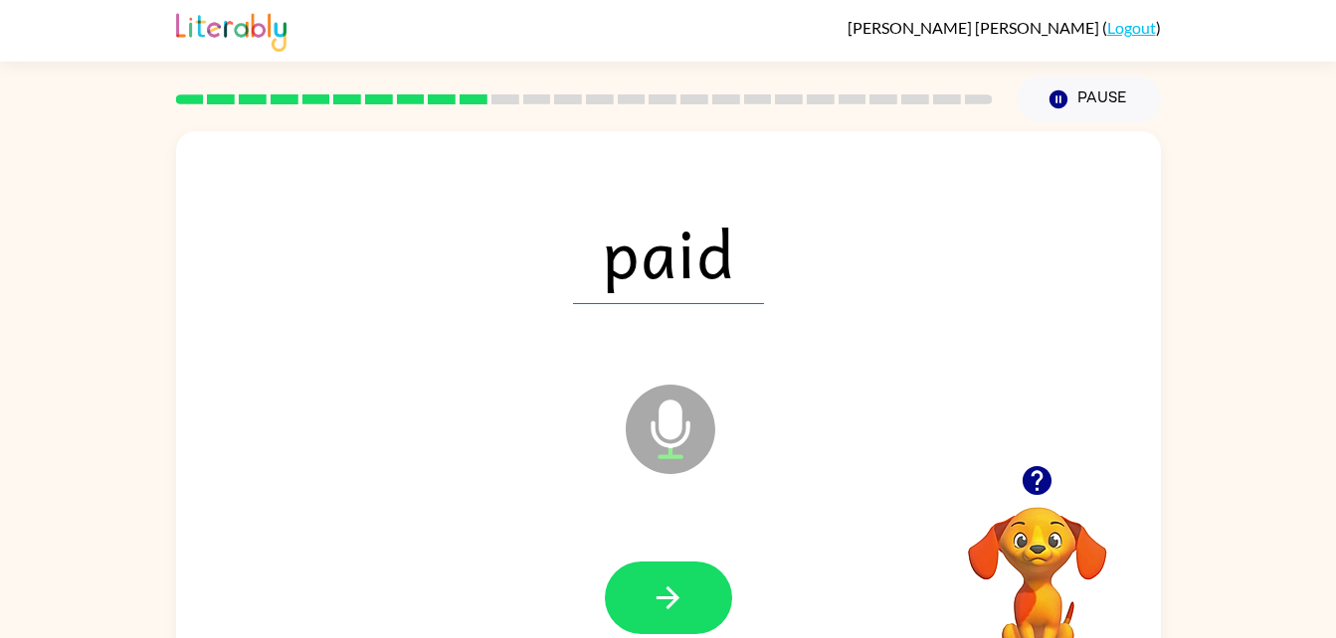
drag, startPoint x: 662, startPoint y: 585, endPoint x: 615, endPoint y: 557, distance: 55.3
click at [615, 557] on div at bounding box center [668, 598] width 945 height 163
click at [679, 582] on icon "button" at bounding box center [667, 598] width 35 height 35
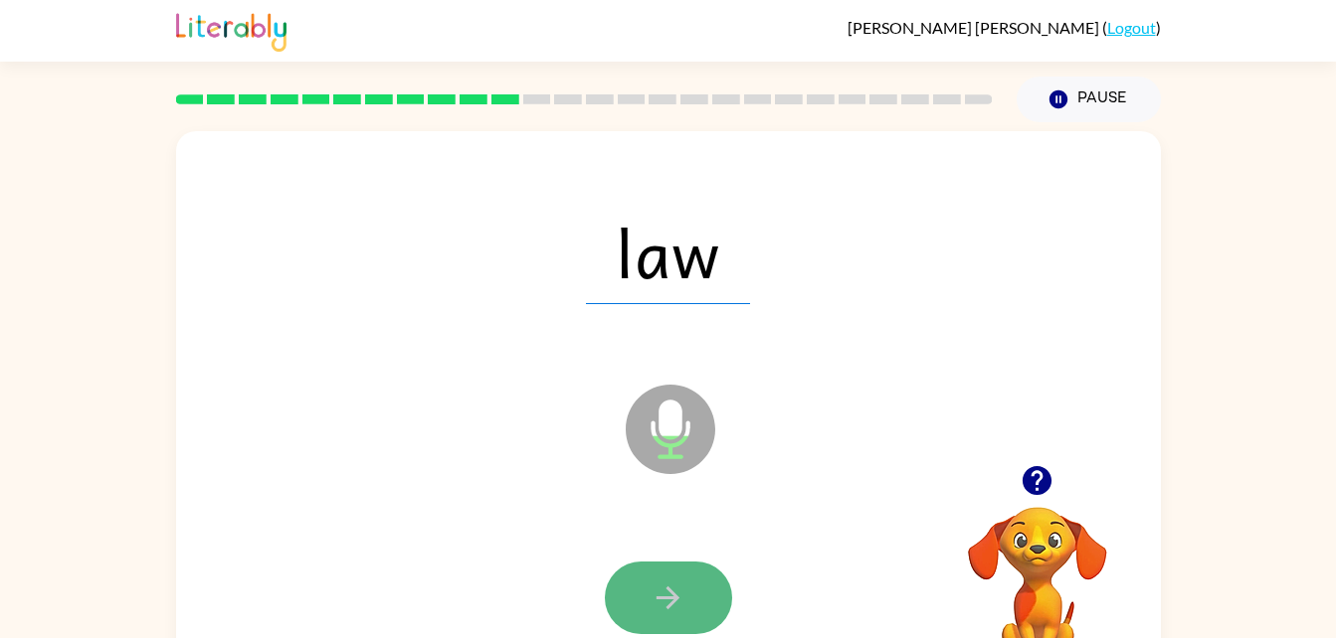
drag, startPoint x: 679, startPoint y: 582, endPoint x: 651, endPoint y: 607, distance: 37.3
click at [651, 607] on icon "button" at bounding box center [667, 598] width 35 height 35
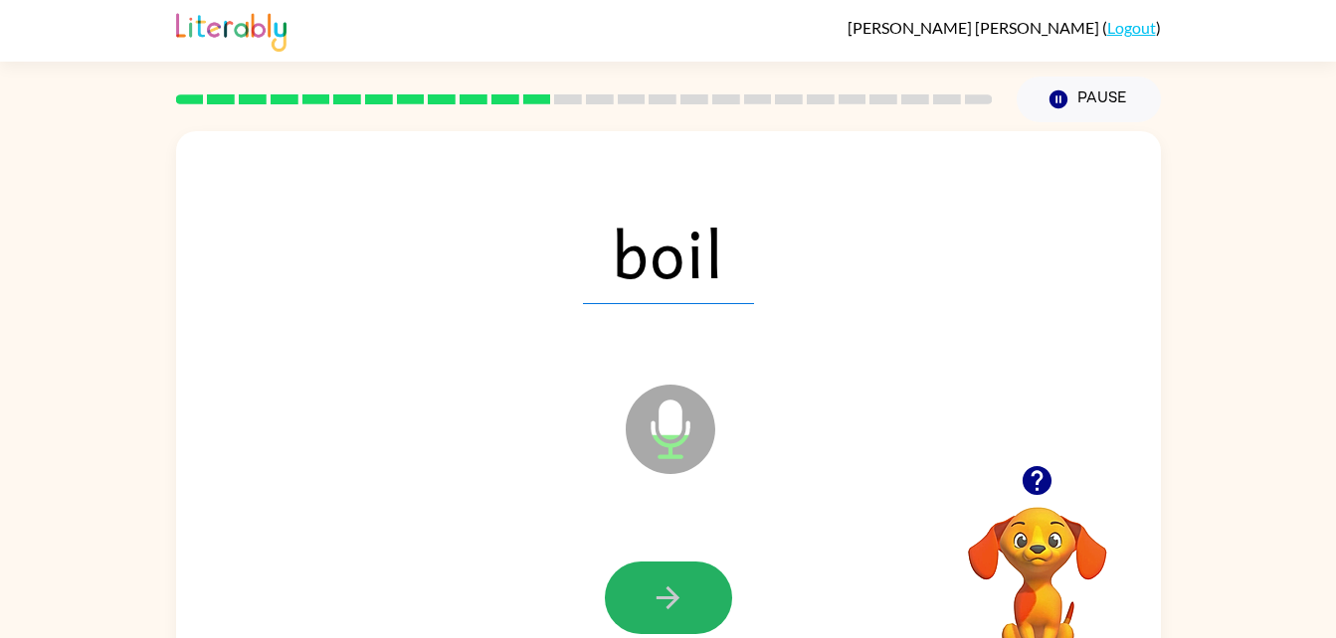
click at [651, 604] on icon "button" at bounding box center [667, 598] width 35 height 35
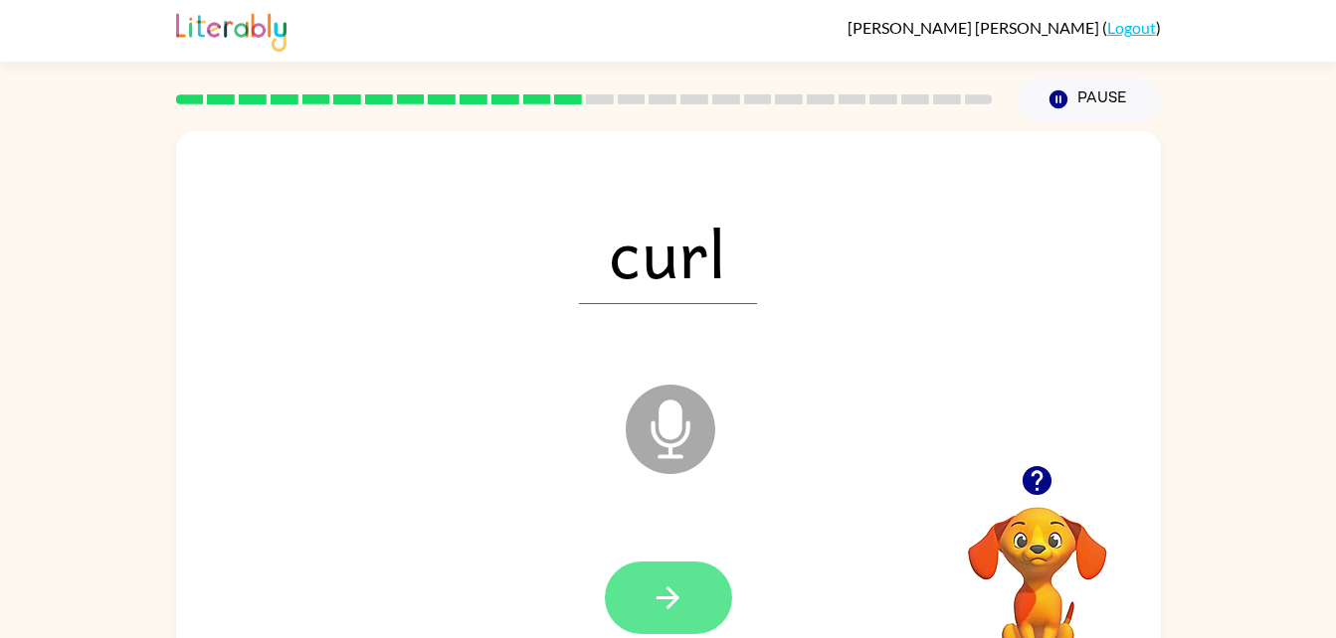
click at [651, 600] on icon "button" at bounding box center [667, 598] width 35 height 35
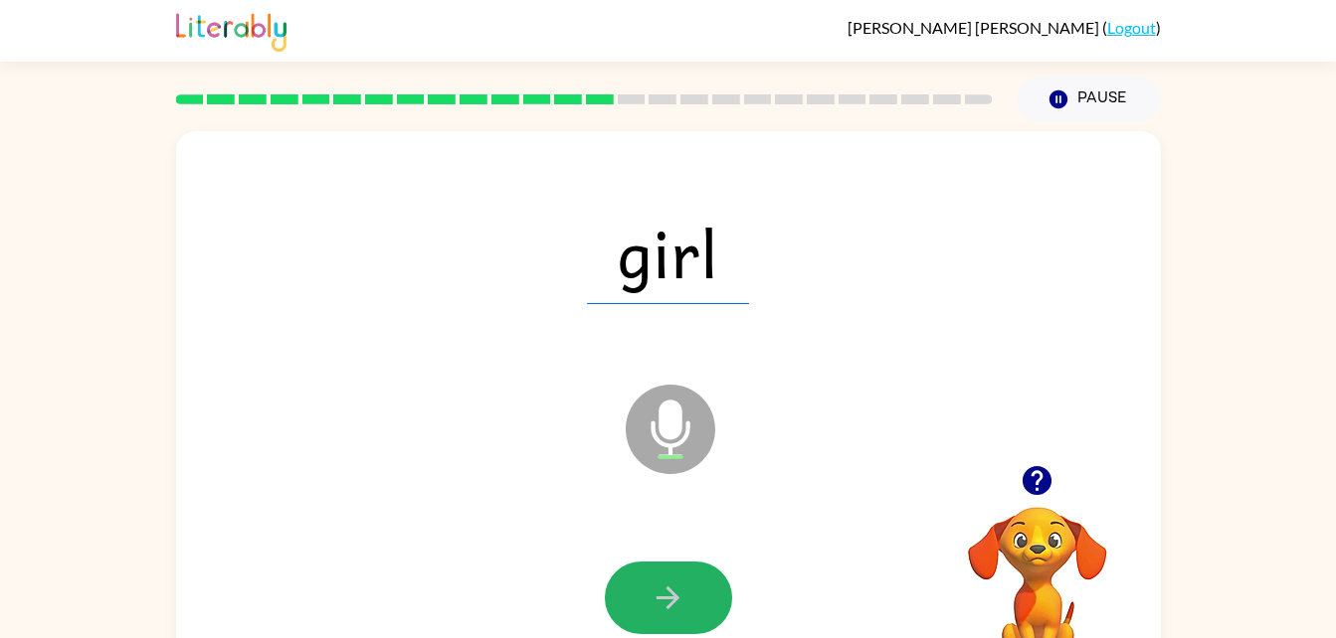
click at [651, 600] on icon "button" at bounding box center [667, 598] width 35 height 35
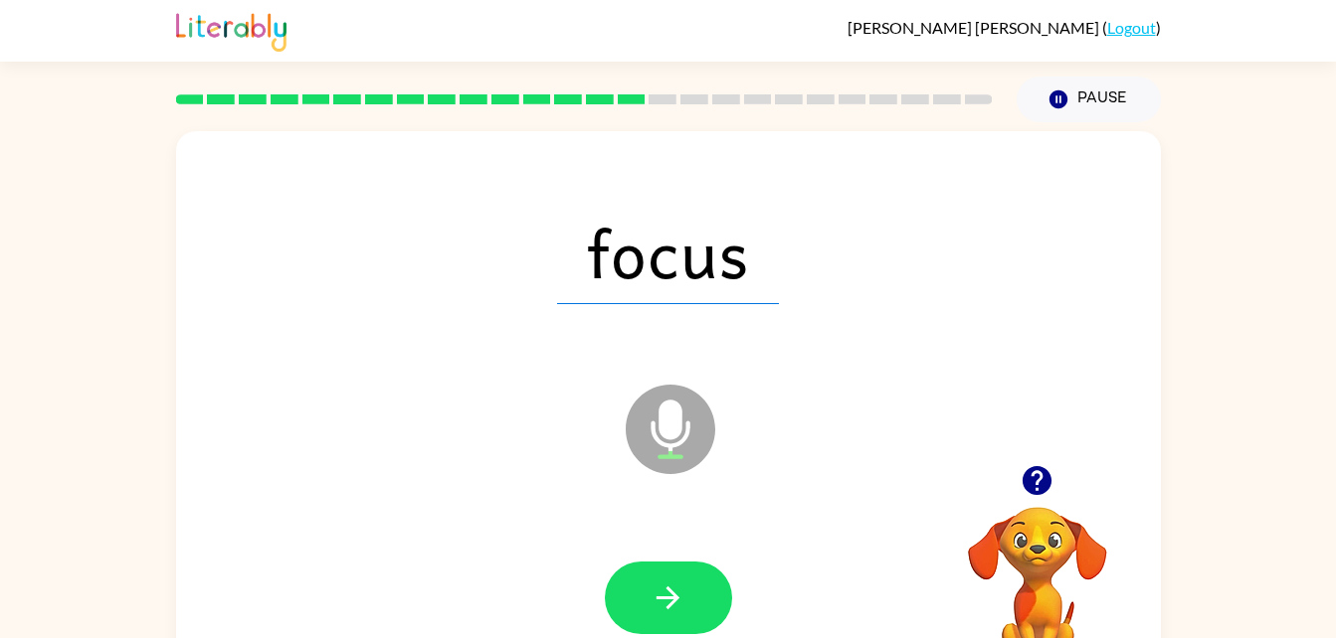
click at [651, 600] on icon "button" at bounding box center [667, 598] width 35 height 35
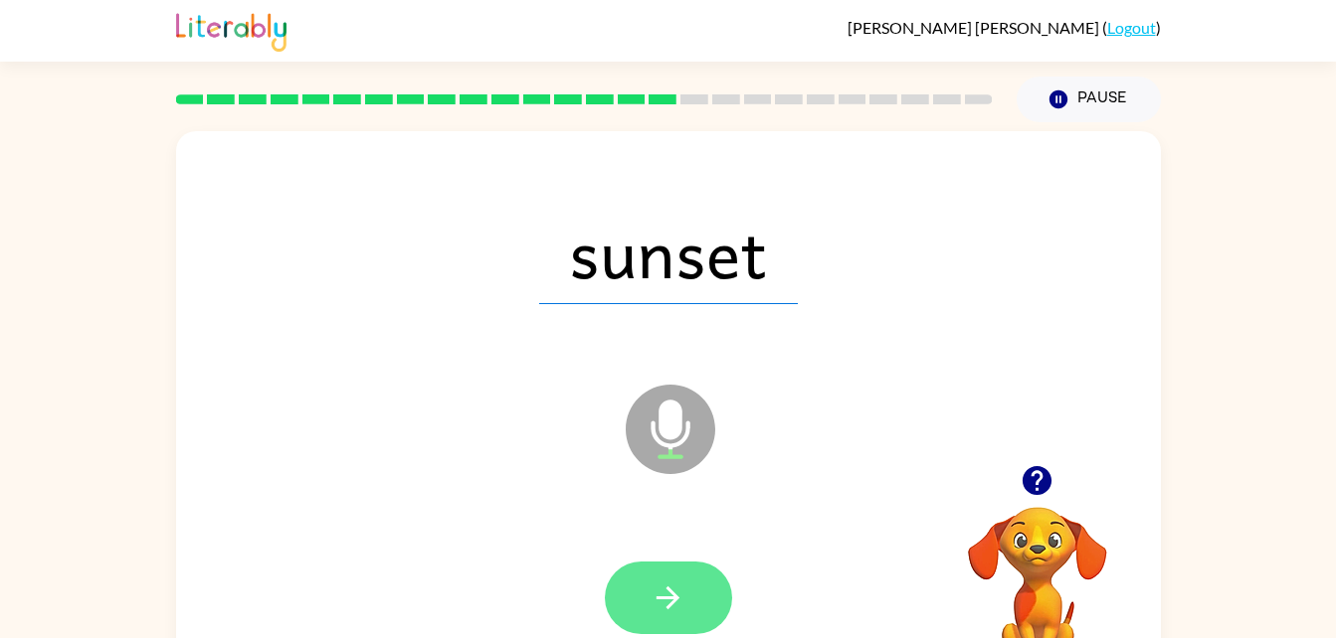
click at [660, 562] on button "button" at bounding box center [668, 598] width 127 height 73
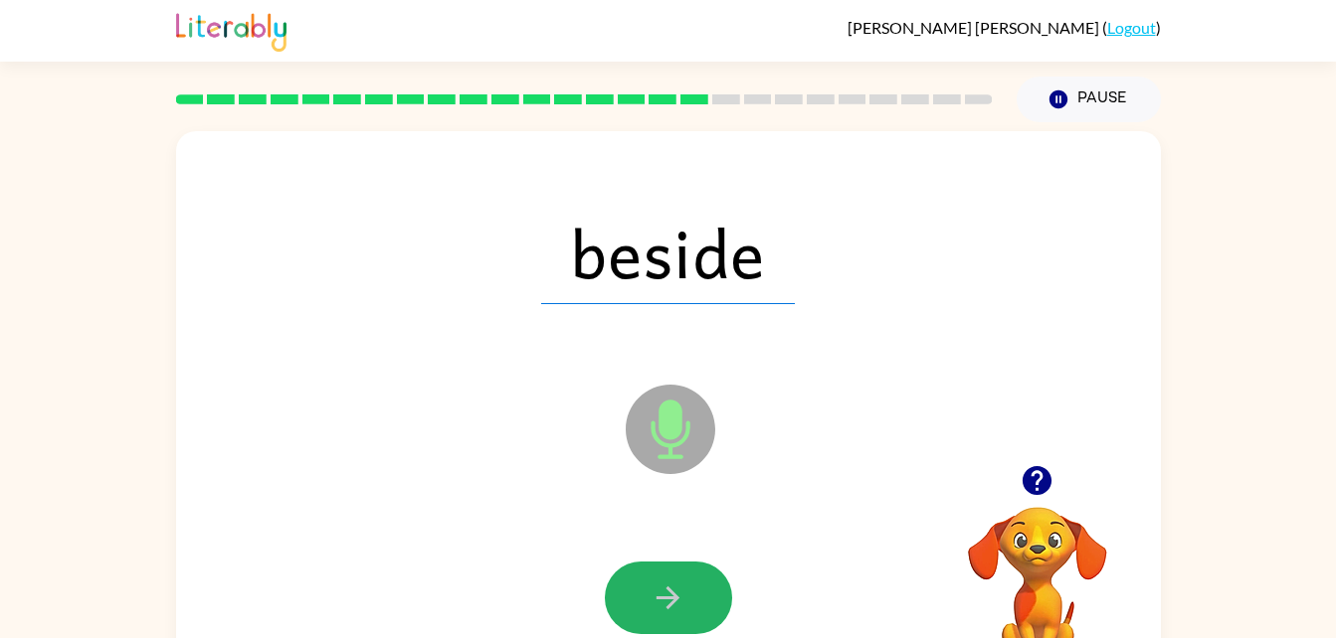
click at [660, 562] on button "button" at bounding box center [668, 598] width 127 height 73
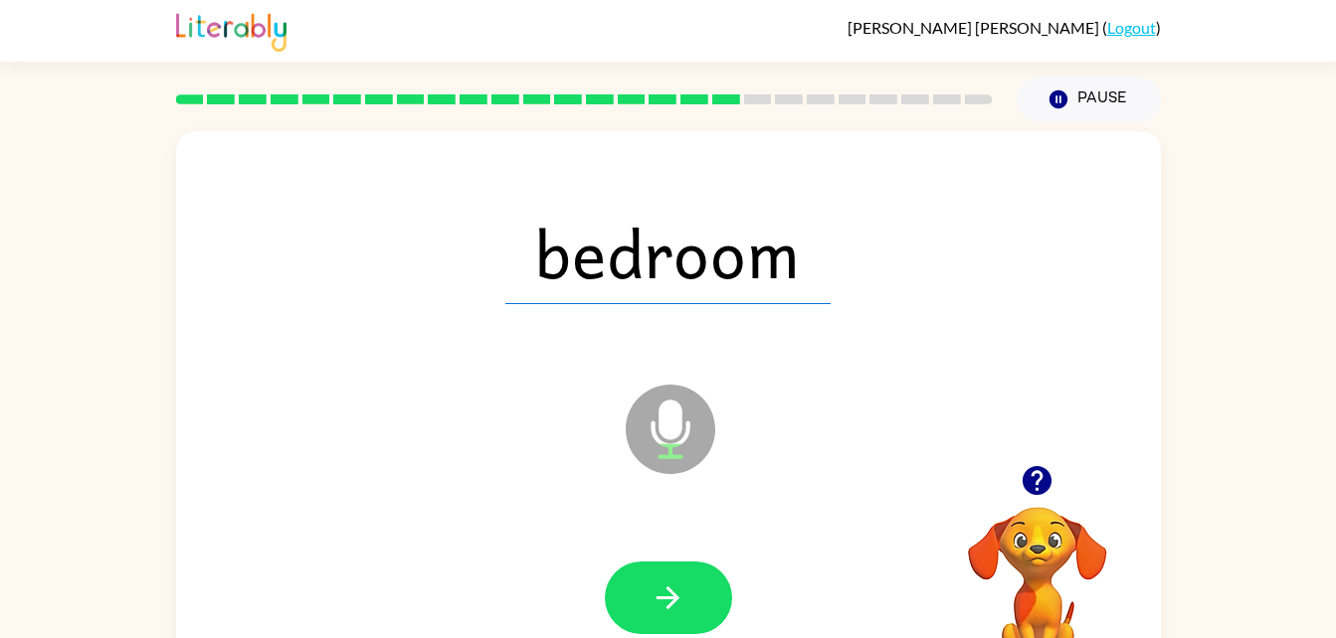
click at [660, 562] on button "button" at bounding box center [668, 598] width 127 height 73
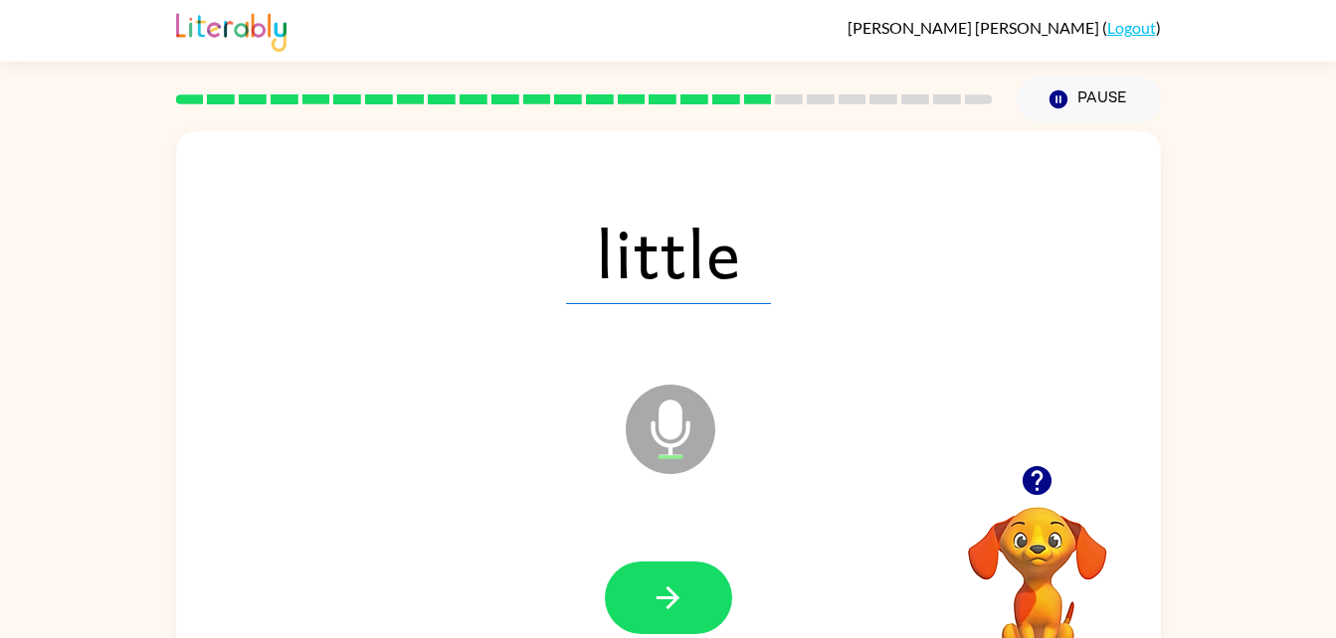
drag, startPoint x: 660, startPoint y: 561, endPoint x: 659, endPoint y: 575, distance: 14.0
click at [659, 575] on button "button" at bounding box center [668, 598] width 127 height 73
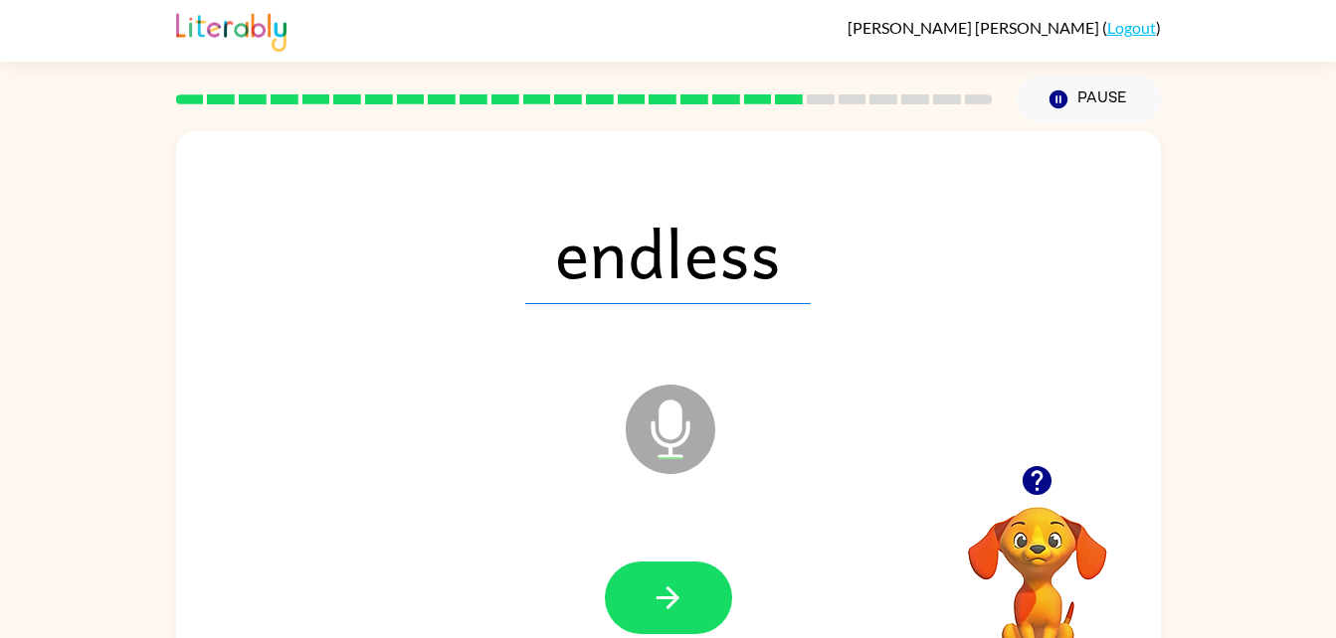
click at [659, 575] on button "button" at bounding box center [668, 598] width 127 height 73
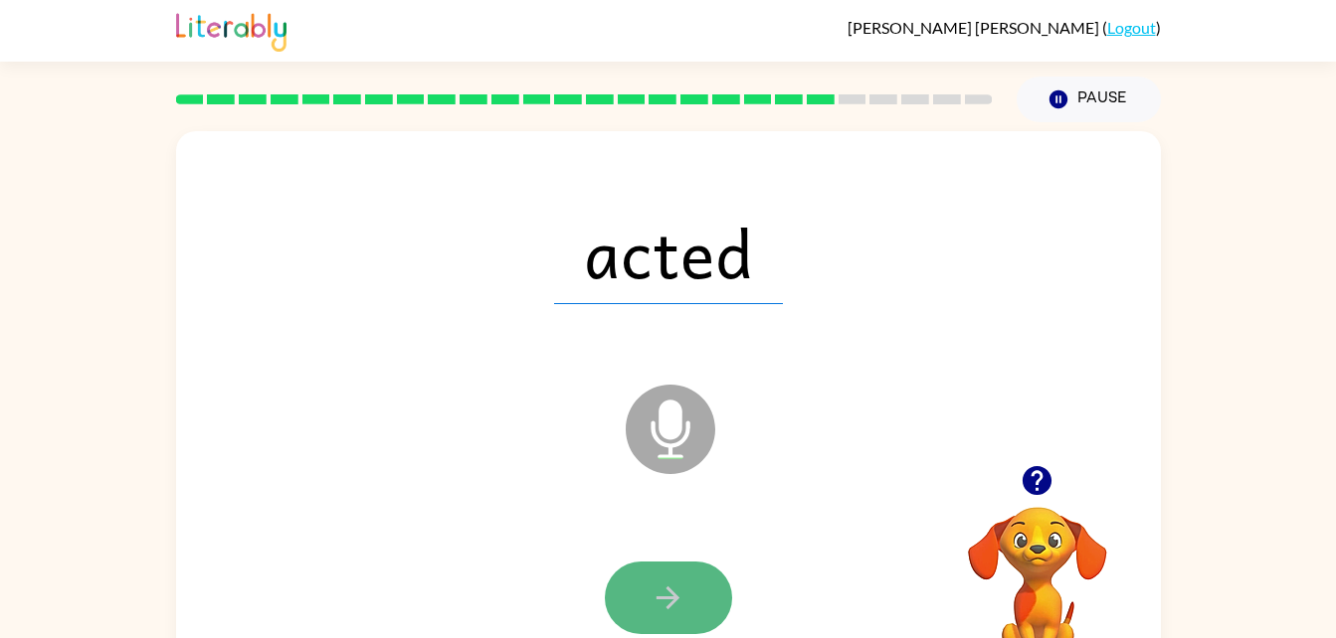
click at [662, 579] on button "button" at bounding box center [668, 598] width 127 height 73
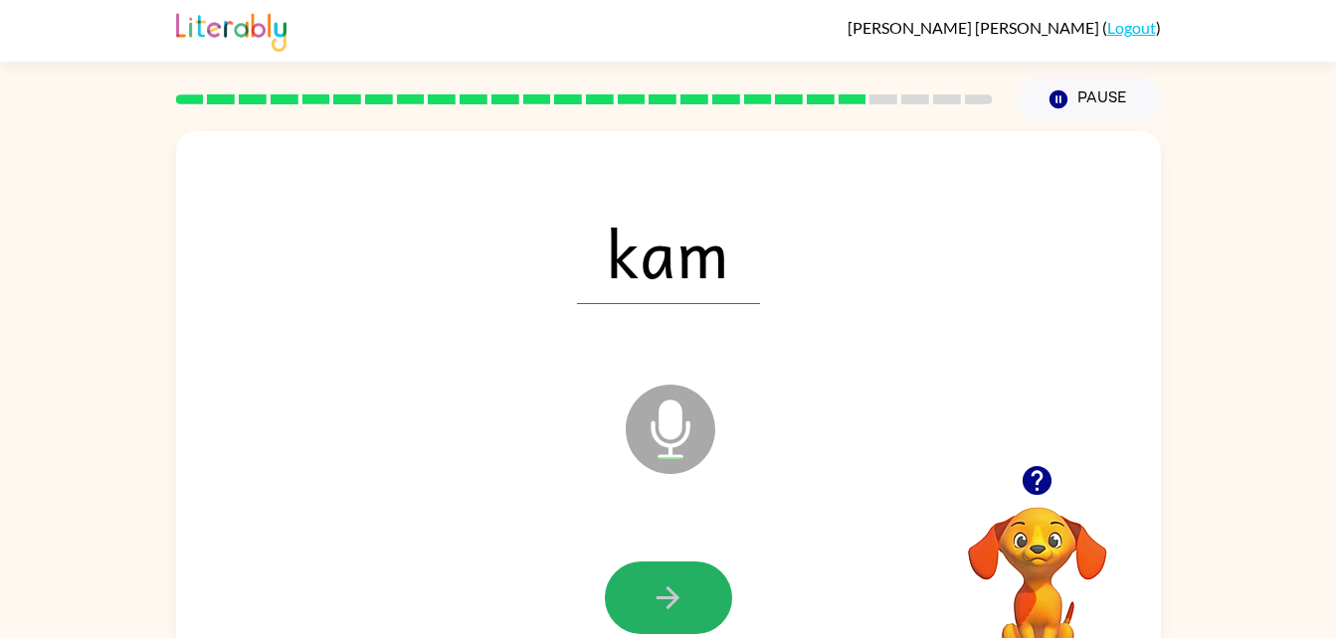
click at [655, 619] on button "button" at bounding box center [668, 598] width 127 height 73
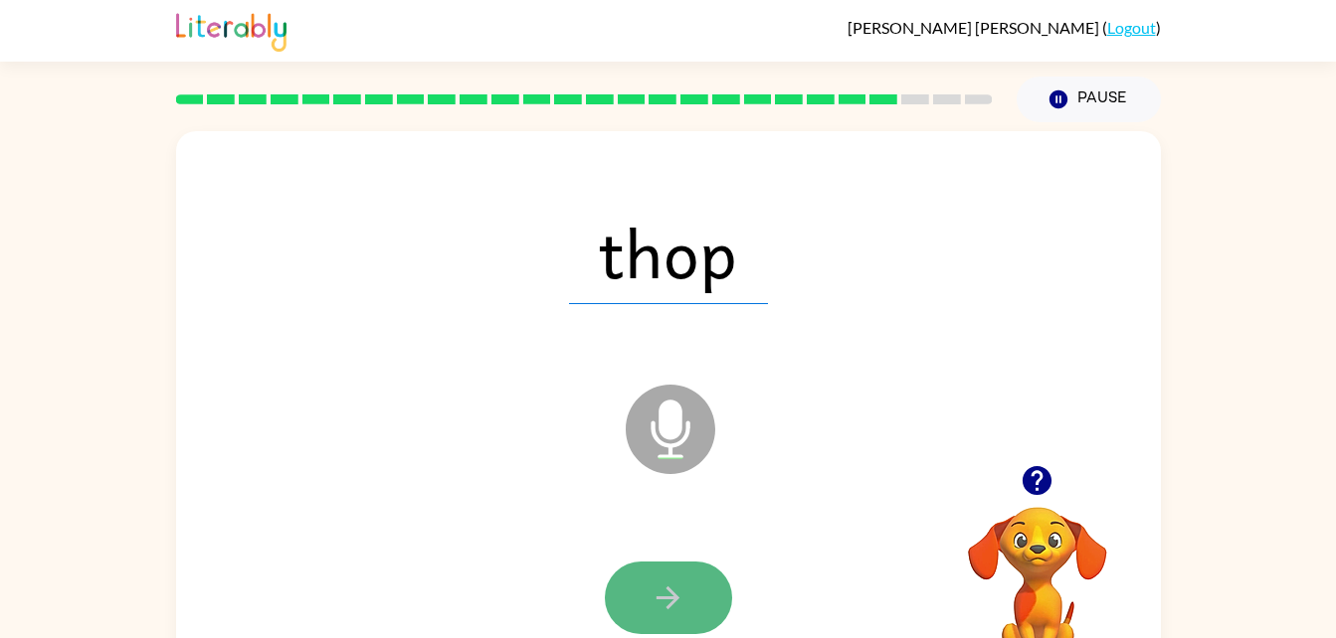
click at [619, 604] on button "button" at bounding box center [668, 598] width 127 height 73
click at [624, 594] on button "button" at bounding box center [668, 598] width 127 height 73
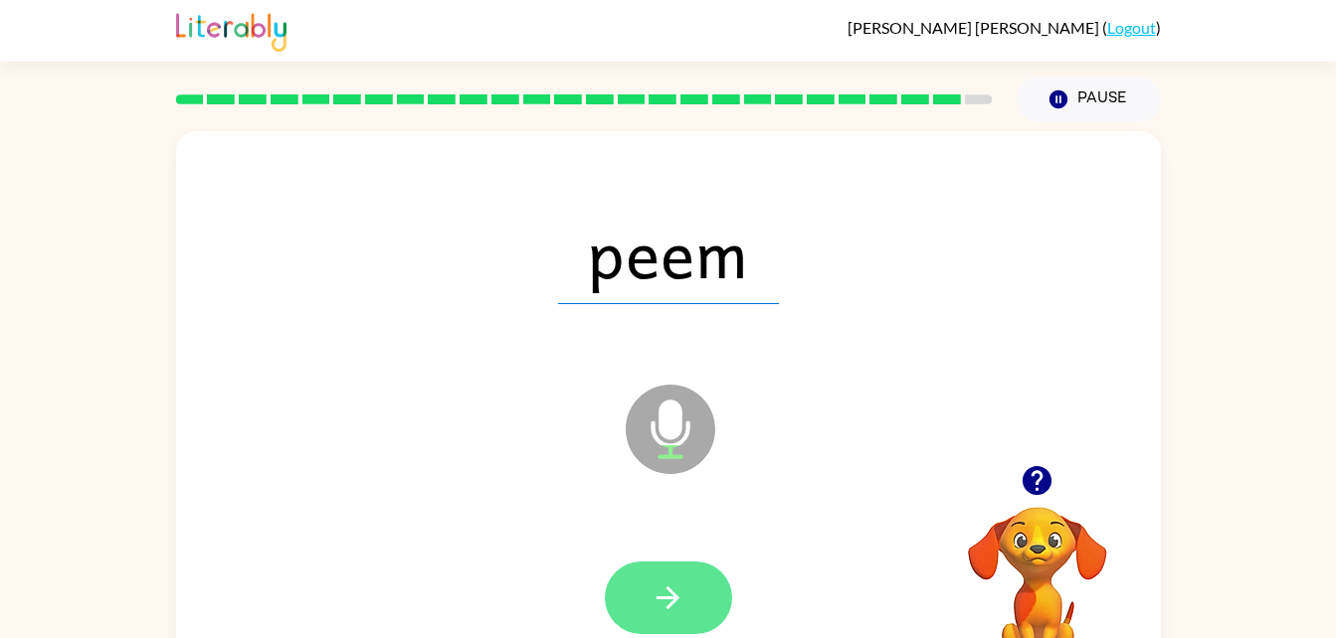
click at [633, 600] on button "button" at bounding box center [668, 598] width 127 height 73
